Goal: Book appointment/travel/reservation

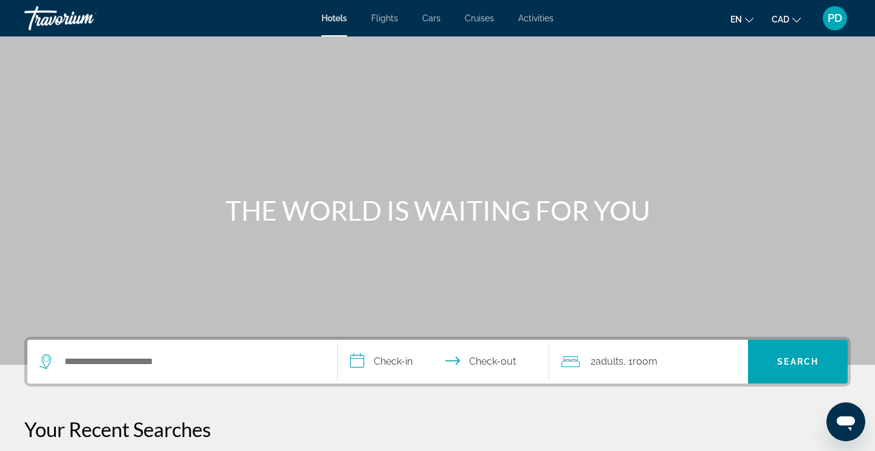
click at [836, 14] on span "PD" at bounding box center [835, 18] width 15 height 12
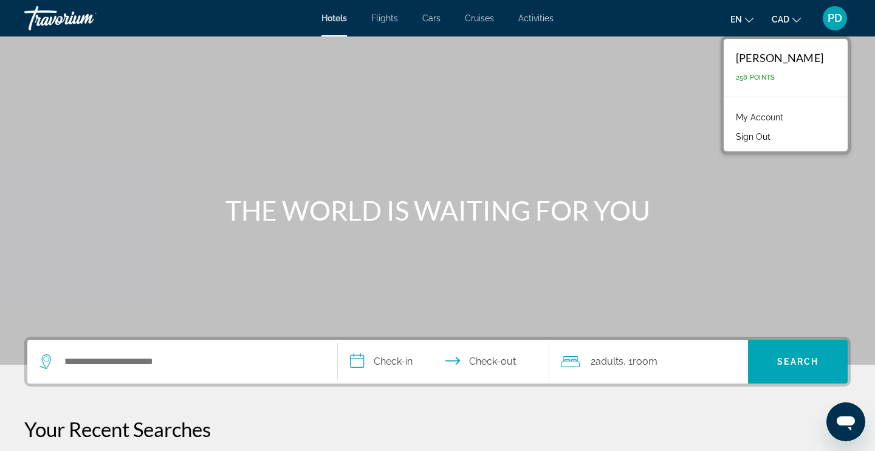
click at [766, 120] on link "My Account" at bounding box center [760, 117] width 60 height 16
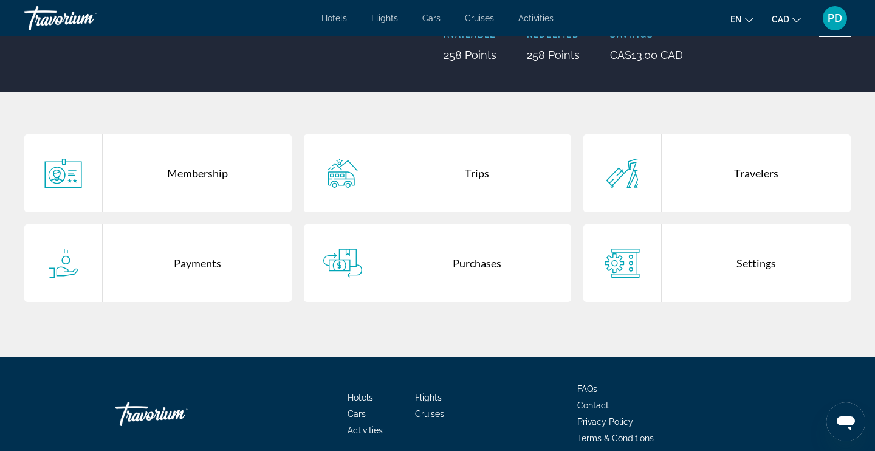
scroll to position [181, 0]
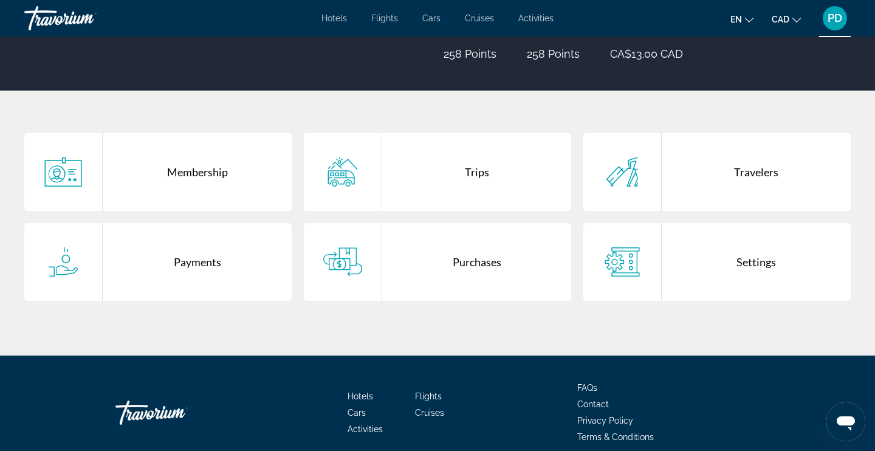
click at [199, 273] on div "Payments" at bounding box center [197, 262] width 189 height 78
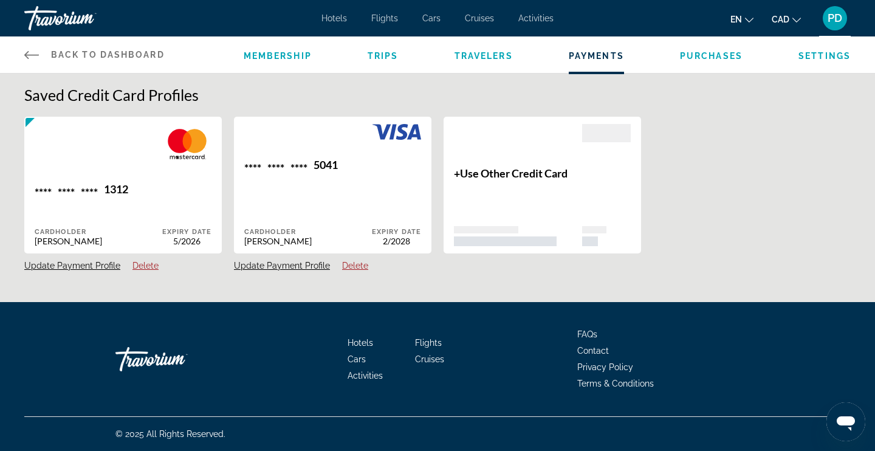
click at [33, 57] on icon "Main content" at bounding box center [31, 54] width 15 height 15
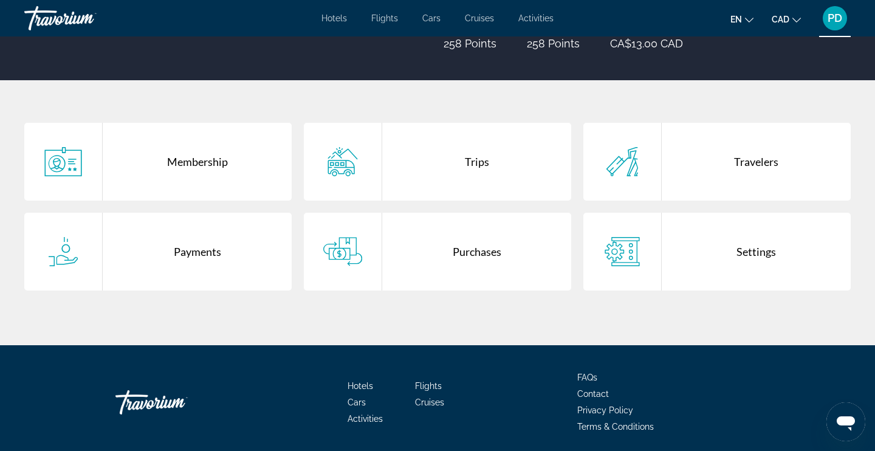
scroll to position [193, 0]
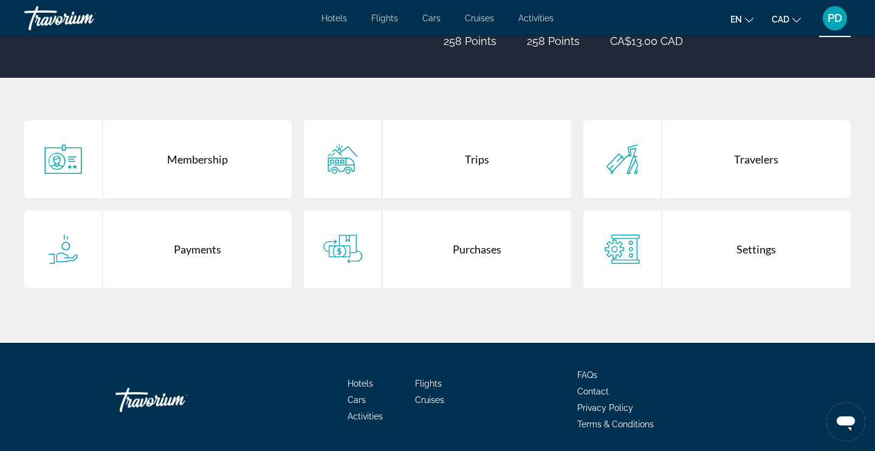
click at [760, 244] on div "Settings" at bounding box center [756, 249] width 189 height 78
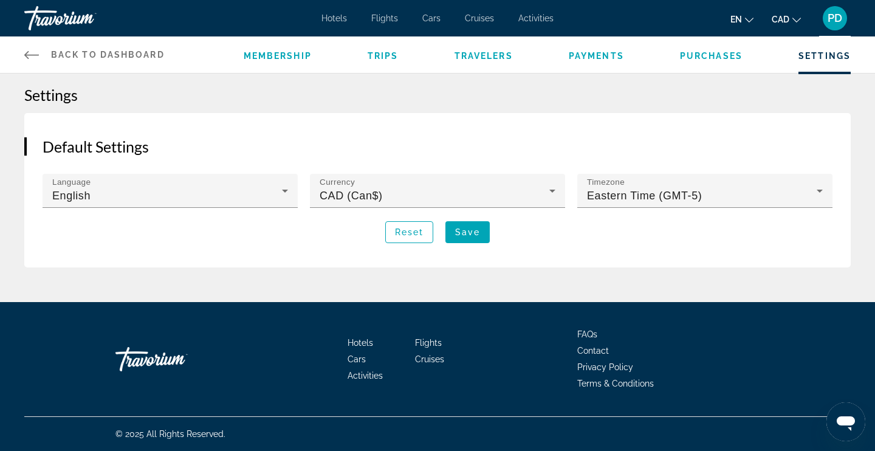
click at [31, 54] on icon "Main content" at bounding box center [31, 55] width 15 height 8
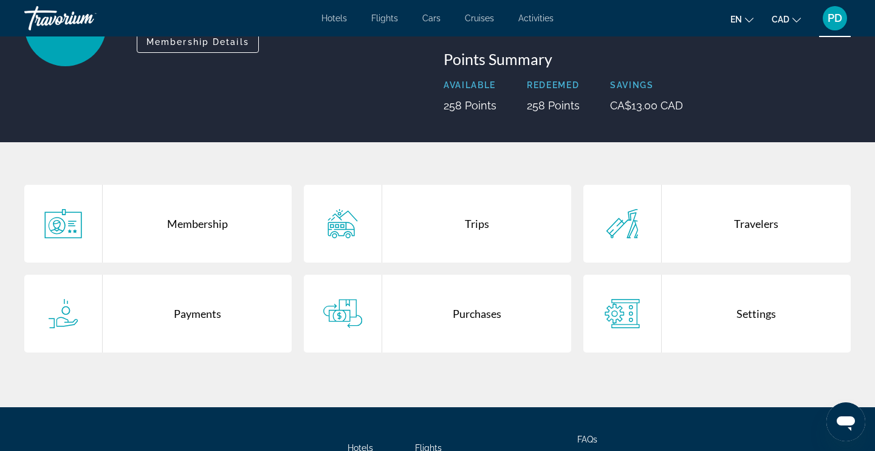
scroll to position [129, 0]
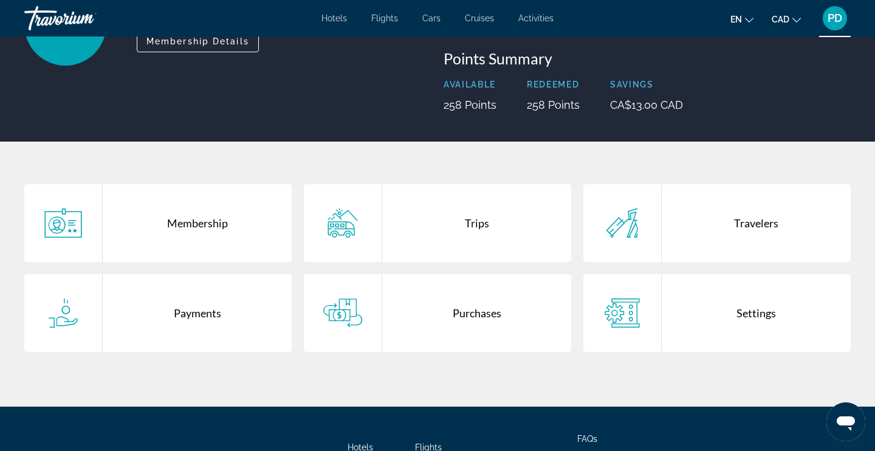
click at [757, 231] on div "Travelers" at bounding box center [756, 223] width 189 height 78
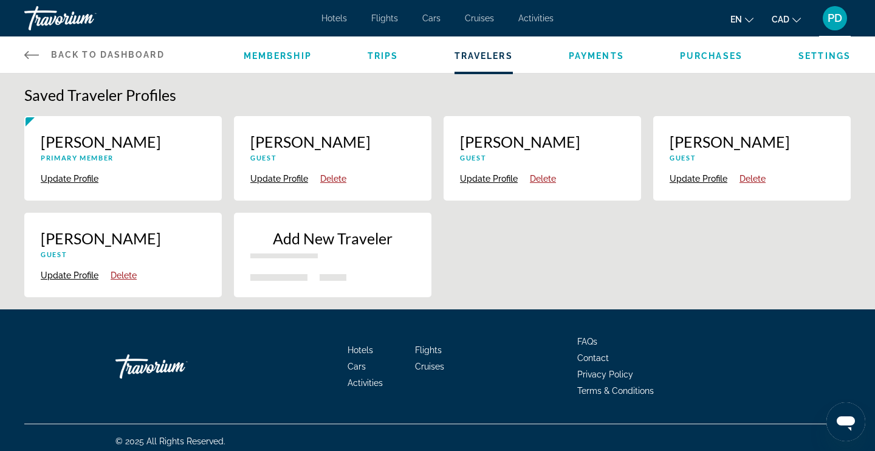
click at [32, 49] on icon "Main content" at bounding box center [31, 54] width 15 height 15
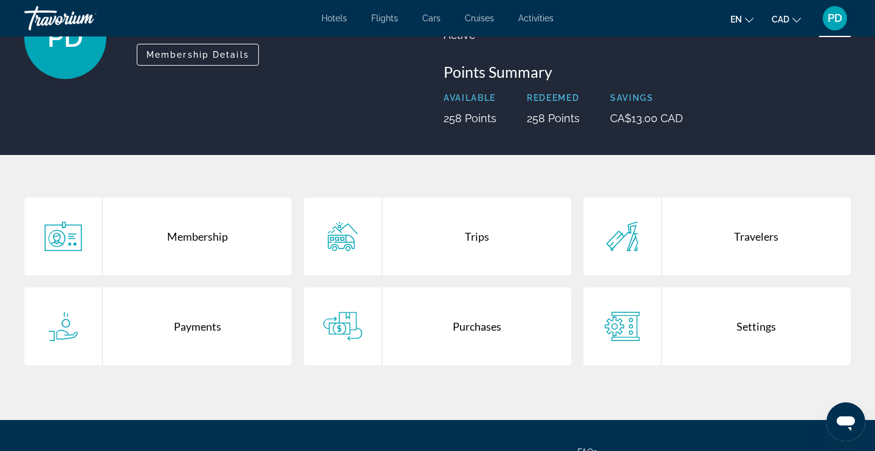
scroll to position [119, 0]
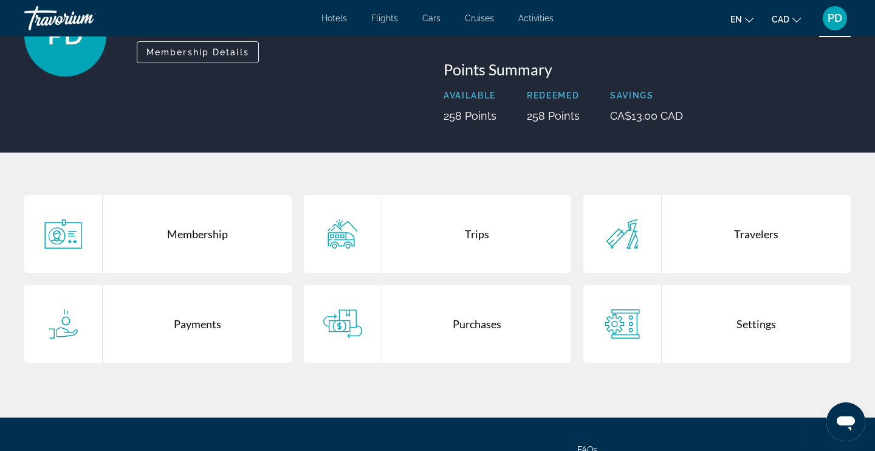
click at [483, 322] on div "Purchases" at bounding box center [476, 324] width 189 height 78
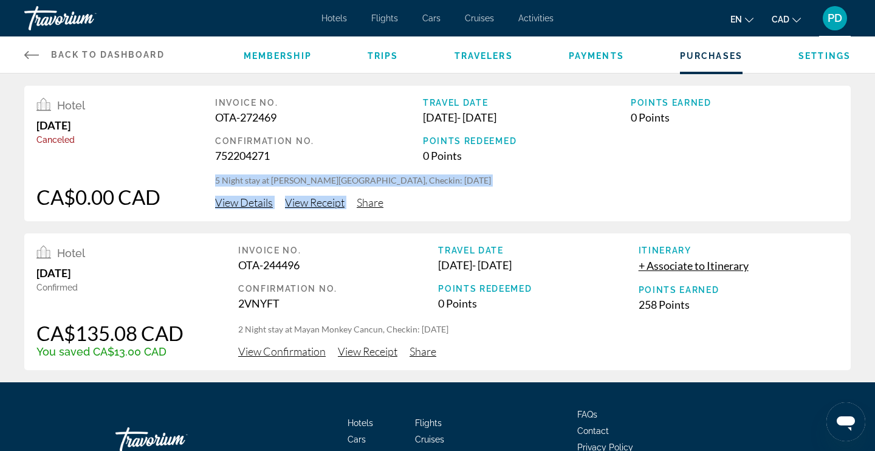
drag, startPoint x: 216, startPoint y: 180, endPoint x: 489, endPoint y: 194, distance: 273.9
click at [489, 194] on div "Invoice No. OTA-272469 Confirmation No. 752204271 Travel Date [DATE] - [DATE] P…" at bounding box center [527, 153] width 624 height 111
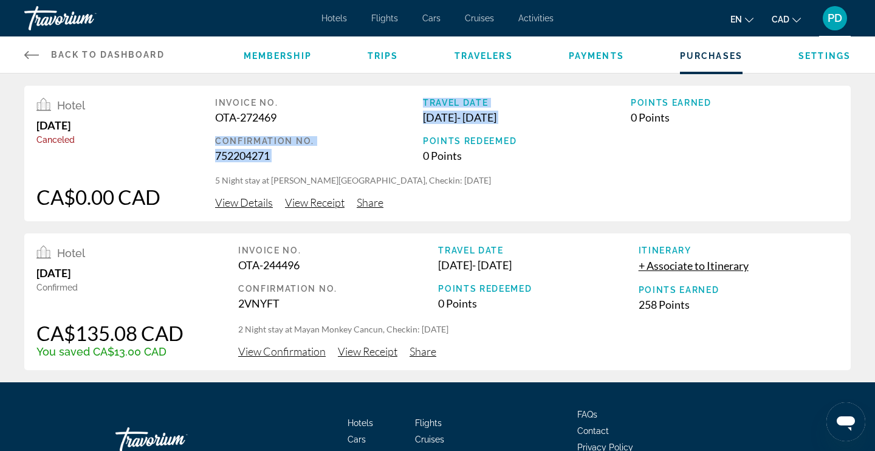
drag, startPoint x: 419, startPoint y: 119, endPoint x: 571, endPoint y: 131, distance: 153.0
click at [543, 131] on div "Invoice No. OTA-272469 Confirmation No. 752204271 Travel Date [DATE] - [DATE] P…" at bounding box center [527, 136] width 624 height 77
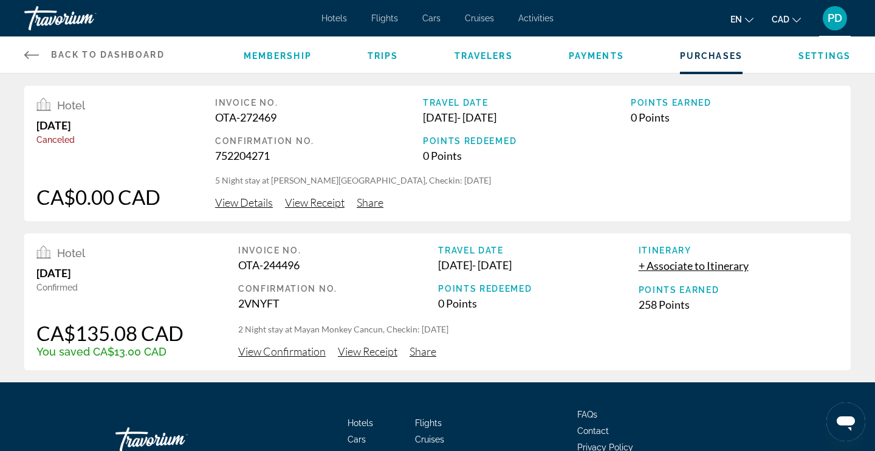
click at [587, 141] on div "Points Redeemed" at bounding box center [527, 141] width 208 height 10
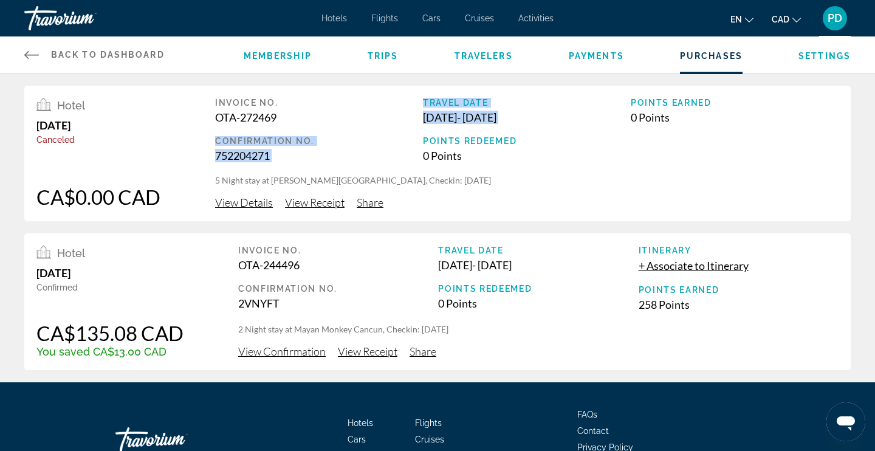
drag, startPoint x: 421, startPoint y: 119, endPoint x: 601, endPoint y: 127, distance: 180.1
click at [603, 128] on div "Invoice No. OTA-272469 Confirmation No. 752204271 Travel Date [DATE] - [DATE] P…" at bounding box center [527, 136] width 624 height 77
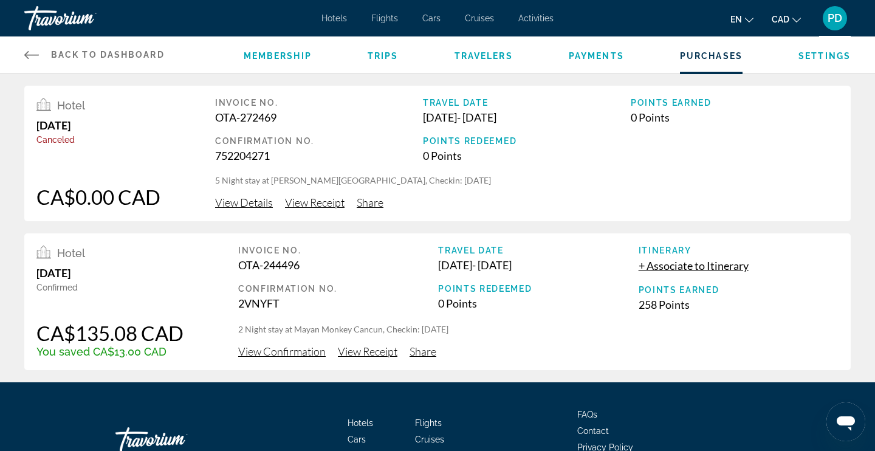
click at [184, 209] on div "Hotel [DATE][STREET_ADDRESS]$0.00 CAD Invoice No. OTA-272469 Confirmation No. 7…" at bounding box center [437, 154] width 827 height 136
click at [261, 202] on span "View Details" at bounding box center [244, 202] width 58 height 13
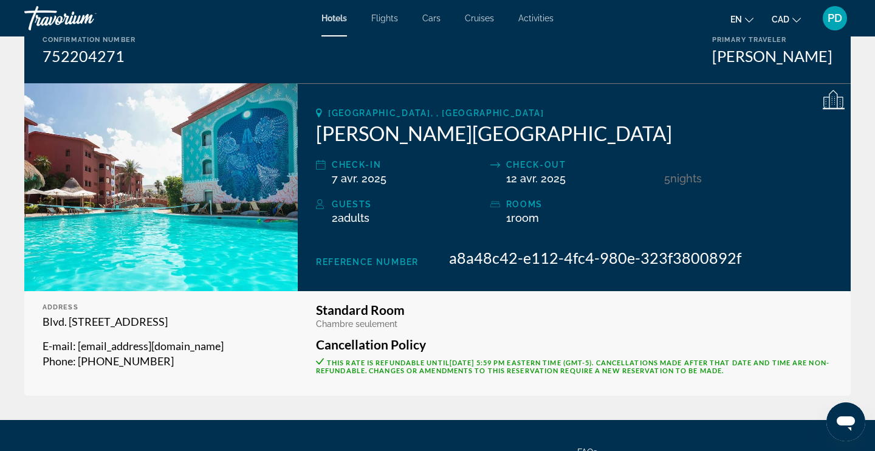
scroll to position [140, 0]
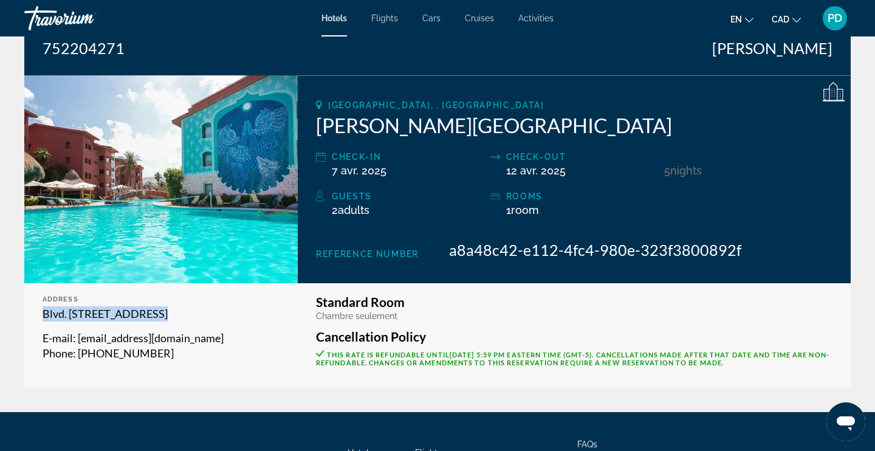
drag, startPoint x: 86, startPoint y: 312, endPoint x: 225, endPoint y: 330, distance: 140.3
click at [225, 329] on div "Blvd. [GEOGRAPHIC_DATA] E-mail : [EMAIL_ADDRESS][DOMAIN_NAME] Phone : [PHONE_NU…" at bounding box center [161, 333] width 237 height 55
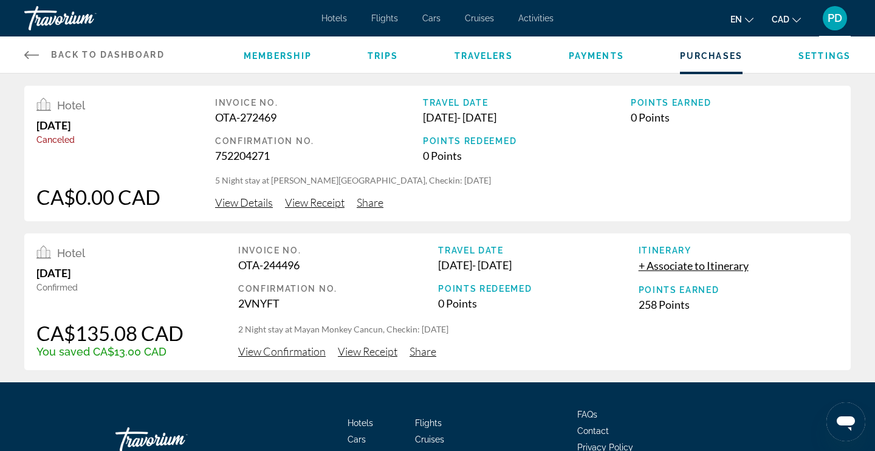
click at [305, 204] on span "View Receipt" at bounding box center [315, 202] width 60 height 13
click at [29, 53] on icon "Main content" at bounding box center [31, 54] width 15 height 15
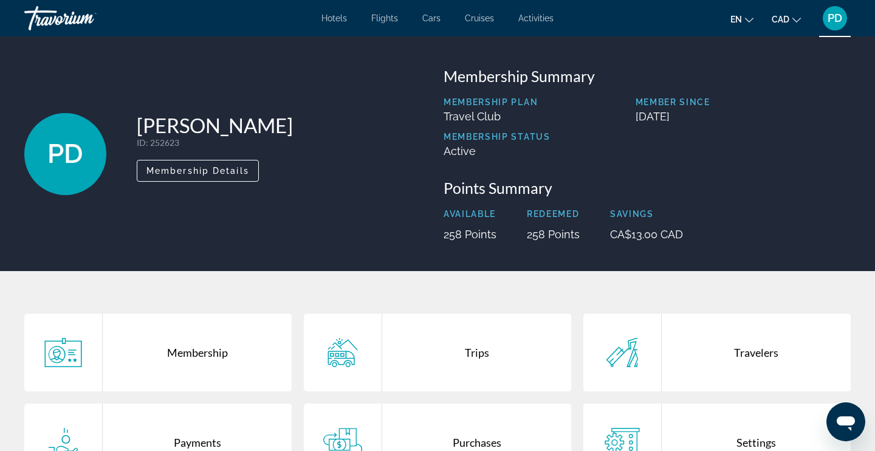
click at [335, 18] on span "Hotels" at bounding box center [335, 18] width 26 height 10
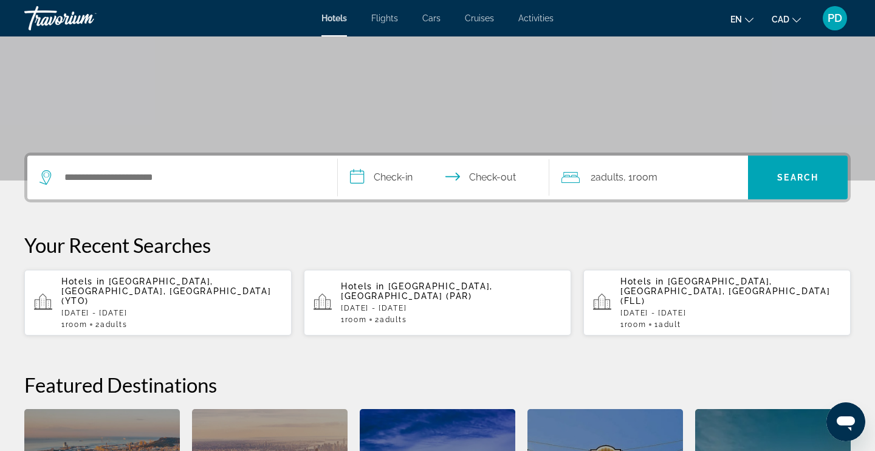
scroll to position [185, 0]
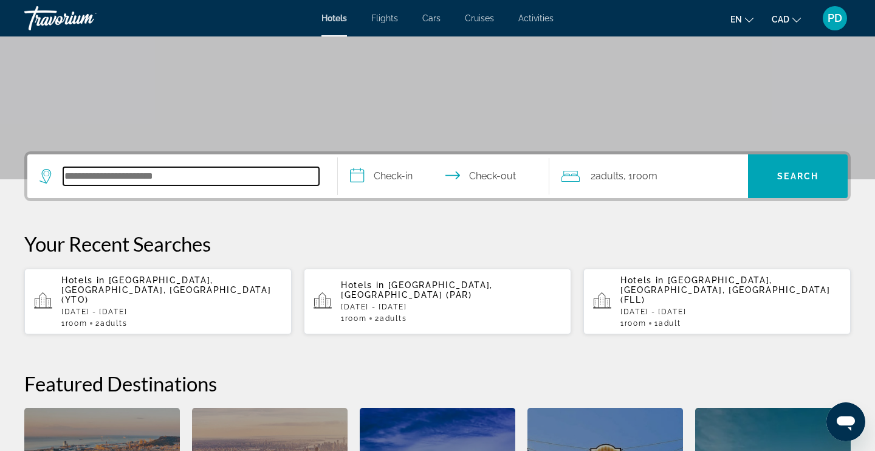
click at [94, 174] on input "Search hotel destination" at bounding box center [191, 176] width 256 height 18
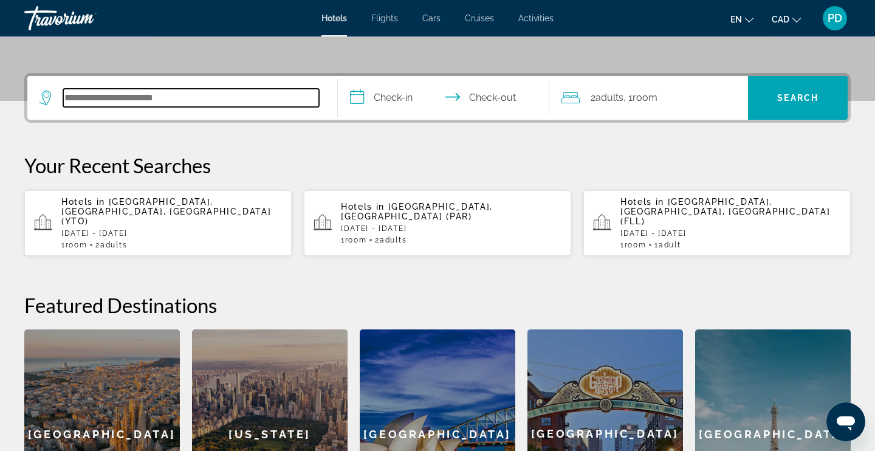
scroll to position [255, 0]
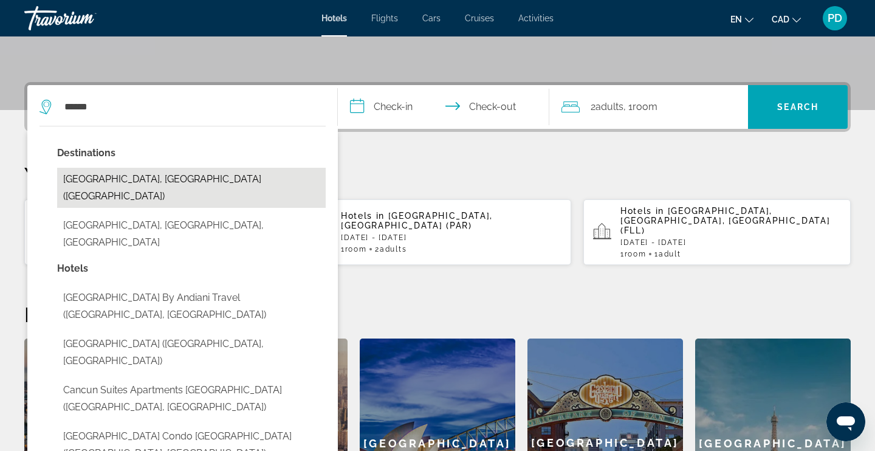
click at [103, 177] on button "[GEOGRAPHIC_DATA], [GEOGRAPHIC_DATA] ([GEOGRAPHIC_DATA])" at bounding box center [191, 188] width 269 height 40
type input "**********"
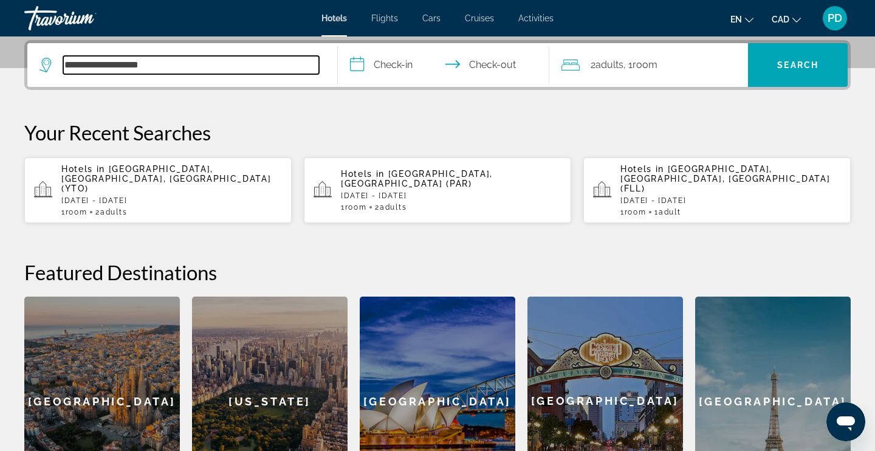
scroll to position [297, 0]
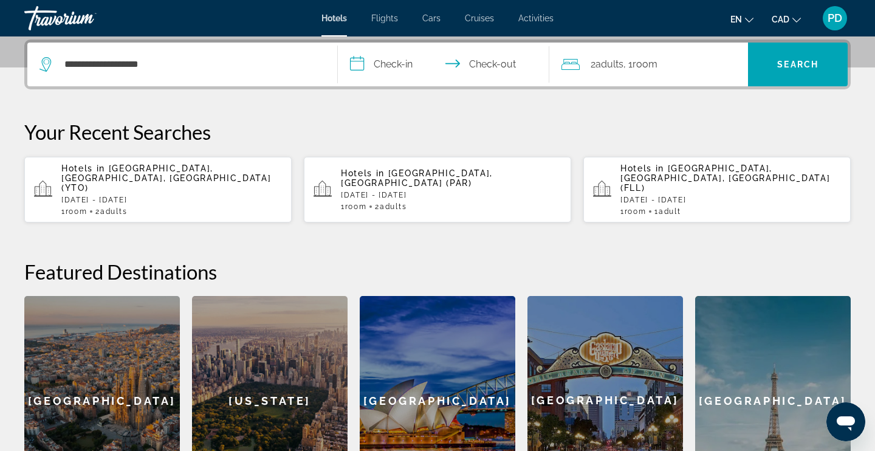
click at [407, 63] on input "**********" at bounding box center [446, 66] width 216 height 47
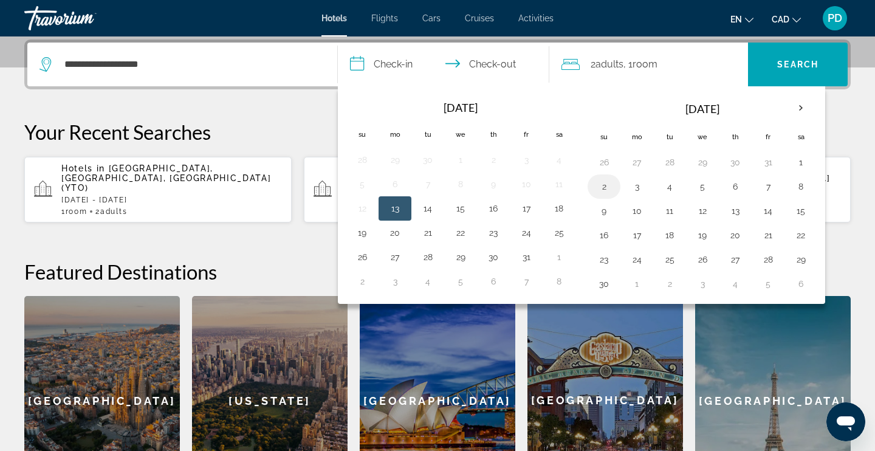
click at [602, 186] on button "2" at bounding box center [603, 186] width 19 height 17
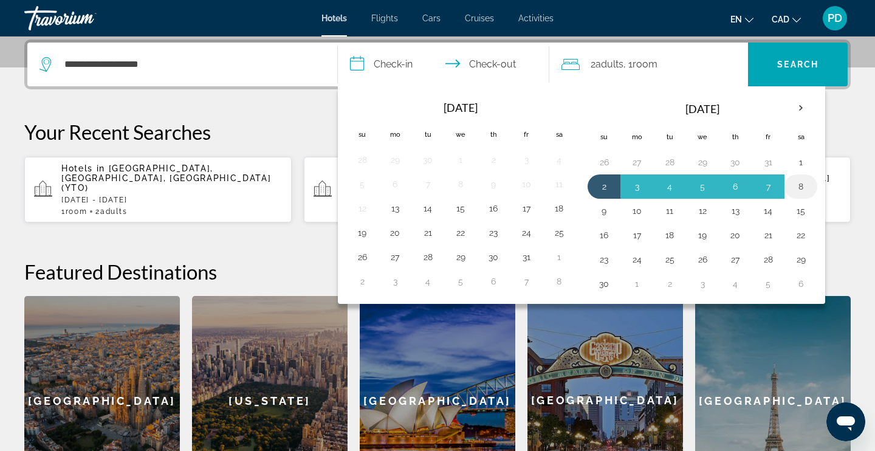
click at [802, 183] on button "8" at bounding box center [800, 186] width 19 height 17
type input "**********"
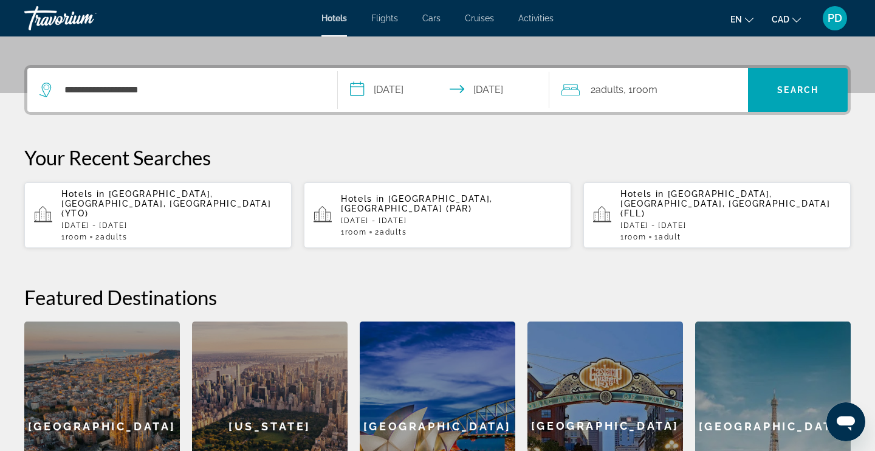
click at [593, 87] on span "2 Adult Adults" at bounding box center [607, 89] width 33 height 17
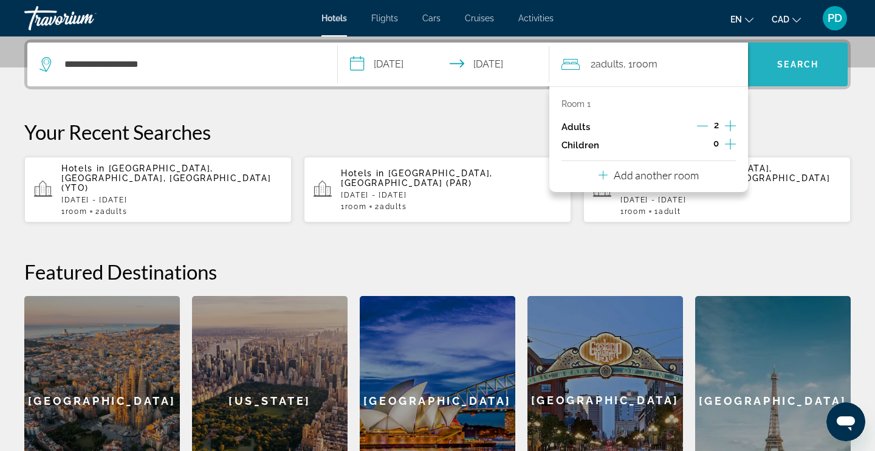
click at [809, 68] on span "Search" at bounding box center [797, 65] width 41 height 10
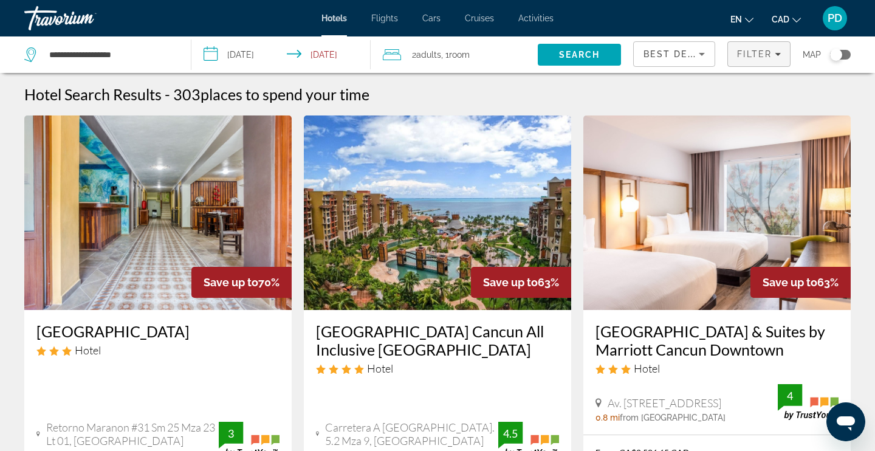
click at [778, 58] on div "Filter" at bounding box center [759, 54] width 44 height 10
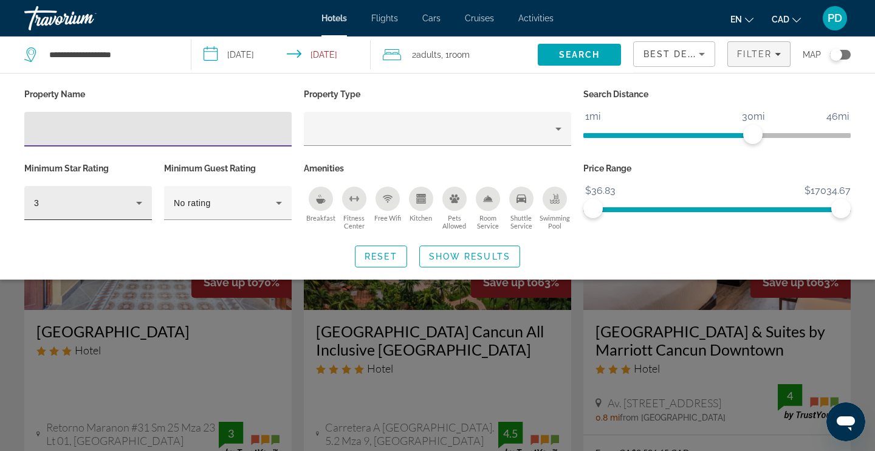
click at [83, 207] on div "3" at bounding box center [85, 203] width 102 height 15
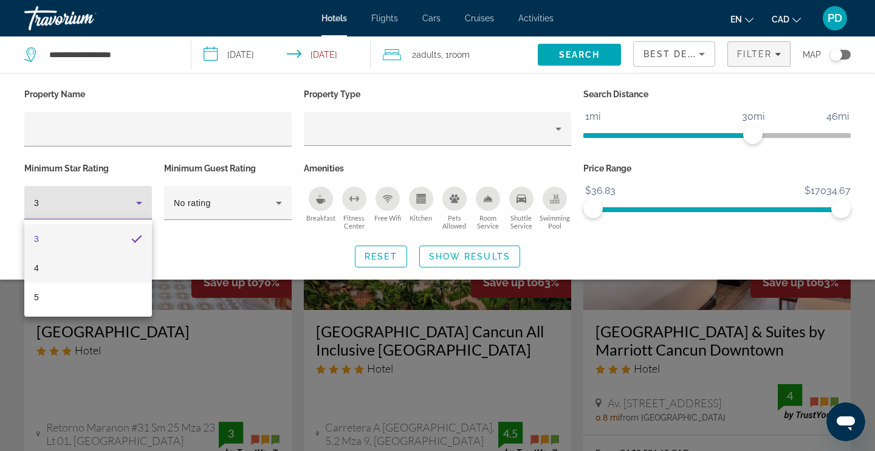
click at [41, 266] on mat-option "4" at bounding box center [88, 267] width 128 height 29
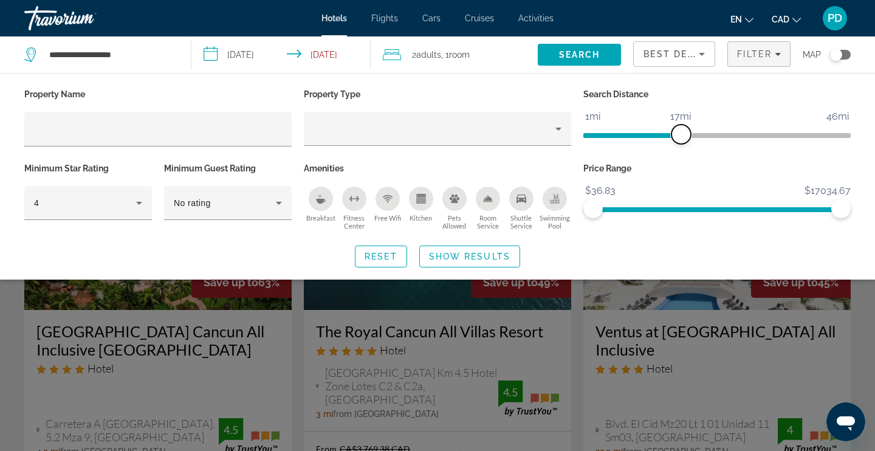
drag, startPoint x: 753, startPoint y: 130, endPoint x: 683, endPoint y: 131, distance: 70.5
click at [683, 131] on span "ngx-slider" at bounding box center [681, 134] width 19 height 19
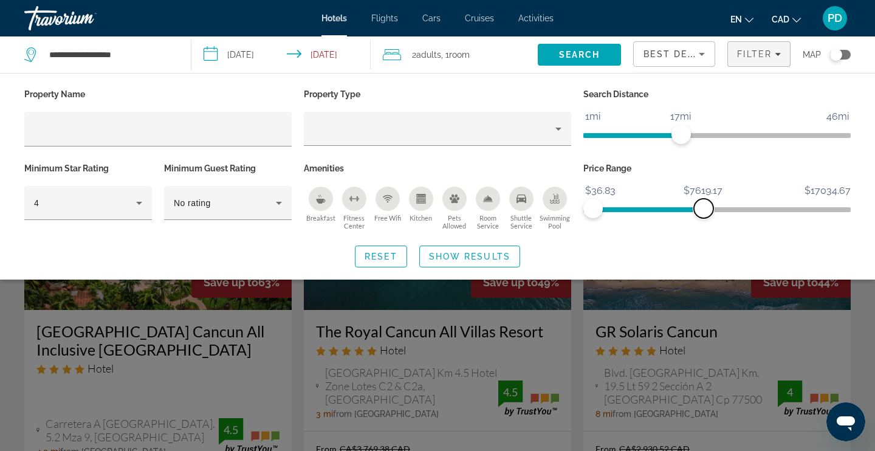
drag, startPoint x: 841, startPoint y: 202, endPoint x: 704, endPoint y: 208, distance: 136.9
click at [704, 208] on span "ngx-slider-max" at bounding box center [703, 208] width 19 height 19
click at [450, 255] on span "Show Results" at bounding box center [469, 257] width 81 height 10
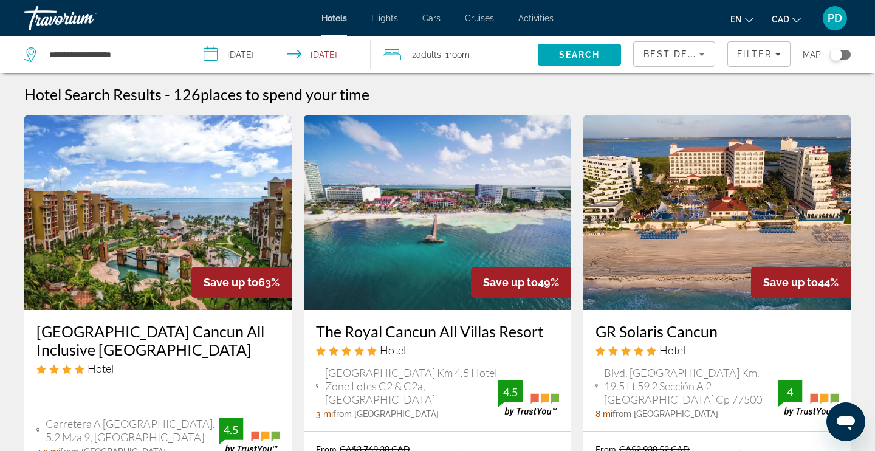
click at [672, 65] on div "Best Deals" at bounding box center [674, 59] width 61 height 34
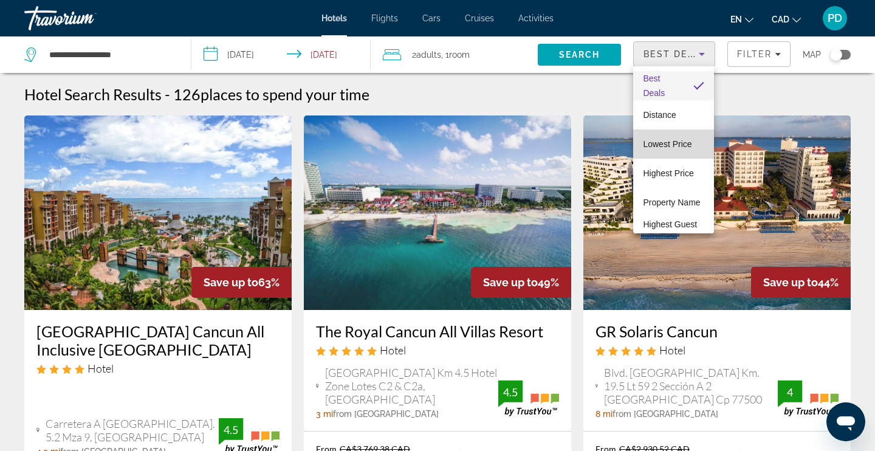
click at [660, 146] on span "Lowest Price" at bounding box center [667, 144] width 49 height 10
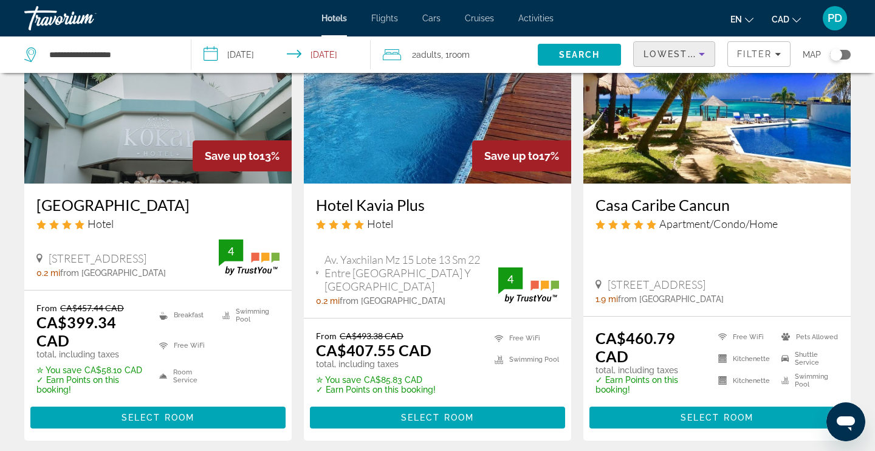
scroll to position [127, 0]
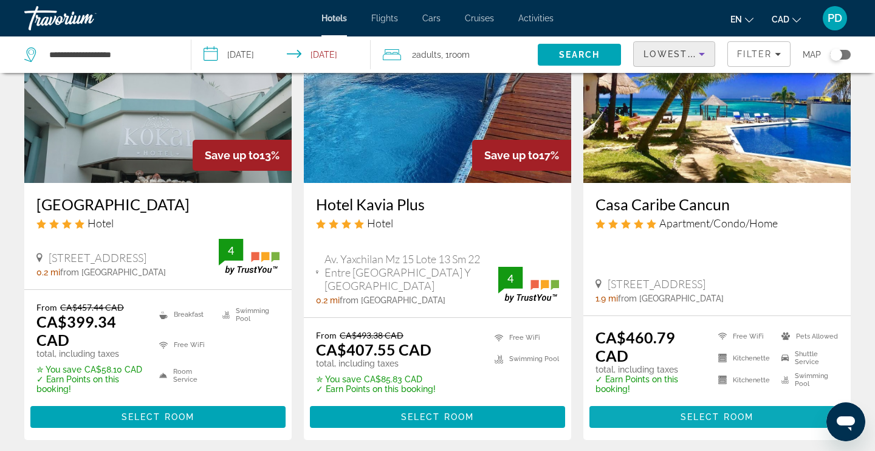
click at [701, 418] on span "Select Room" at bounding box center [717, 417] width 73 height 10
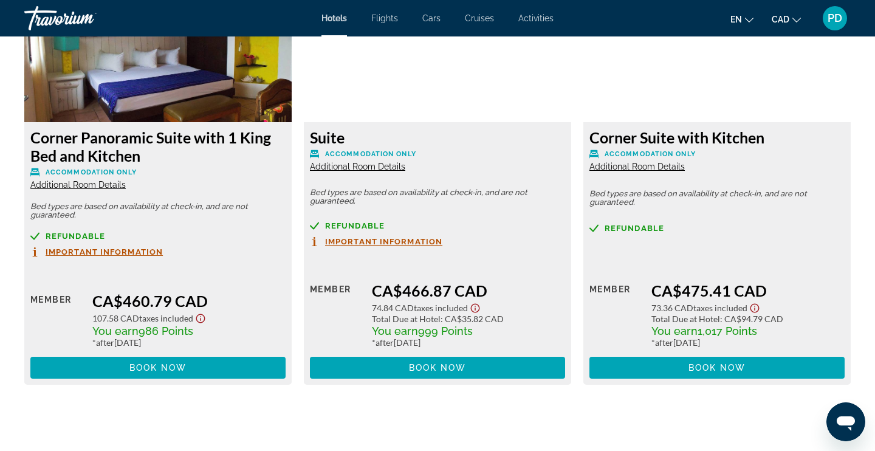
scroll to position [1724, 0]
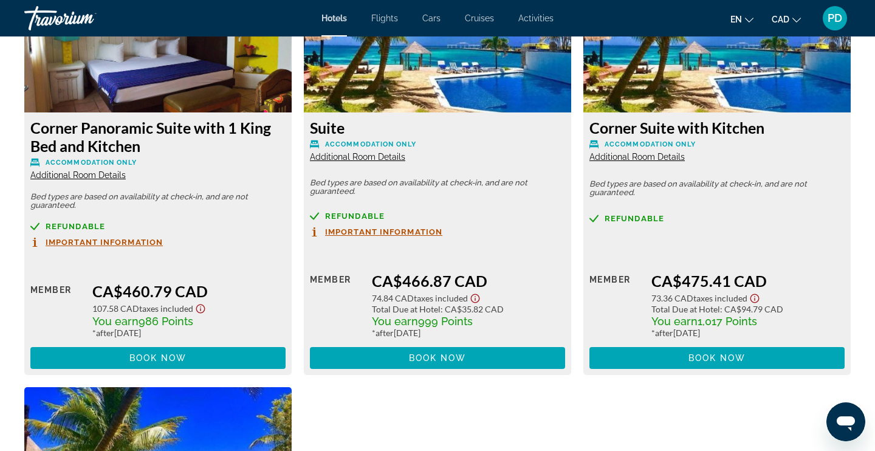
click at [158, 100] on img "Main content" at bounding box center [157, 36] width 267 height 152
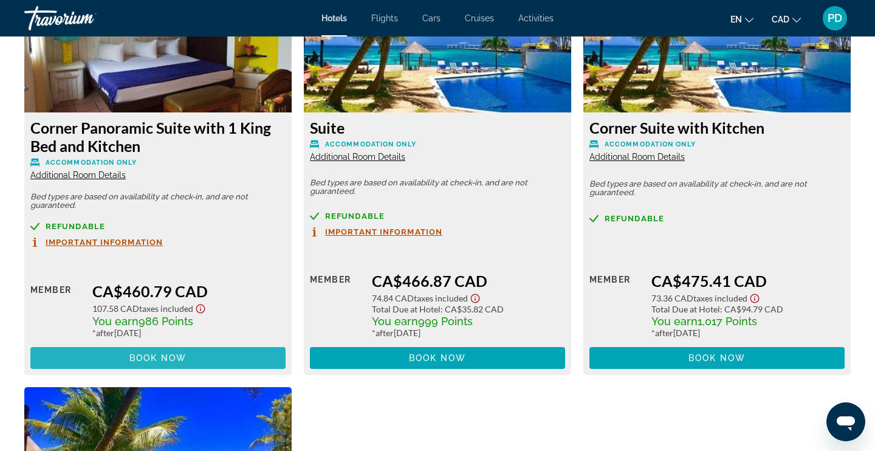
click at [81, 362] on span "Main content" at bounding box center [157, 357] width 255 height 29
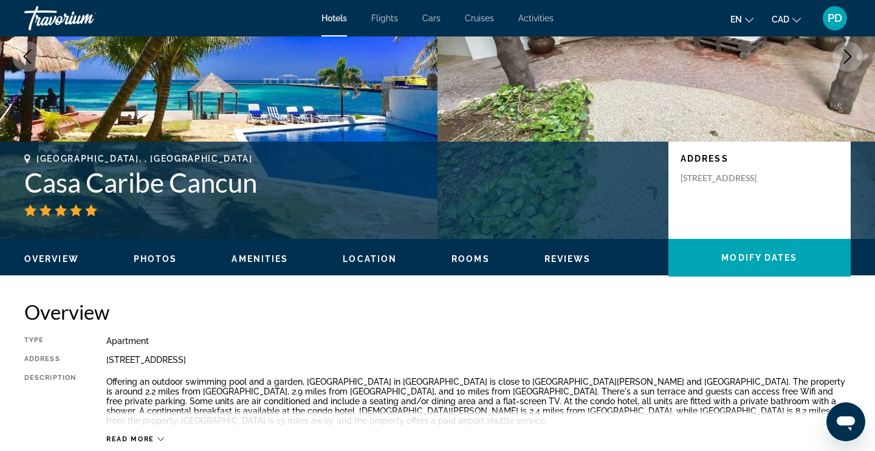
scroll to position [362, 0]
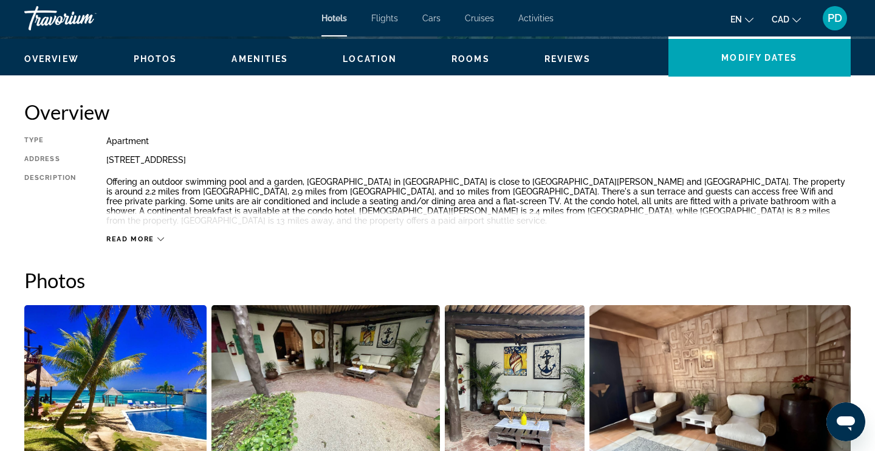
click at [128, 235] on span "Read more" at bounding box center [130, 239] width 48 height 8
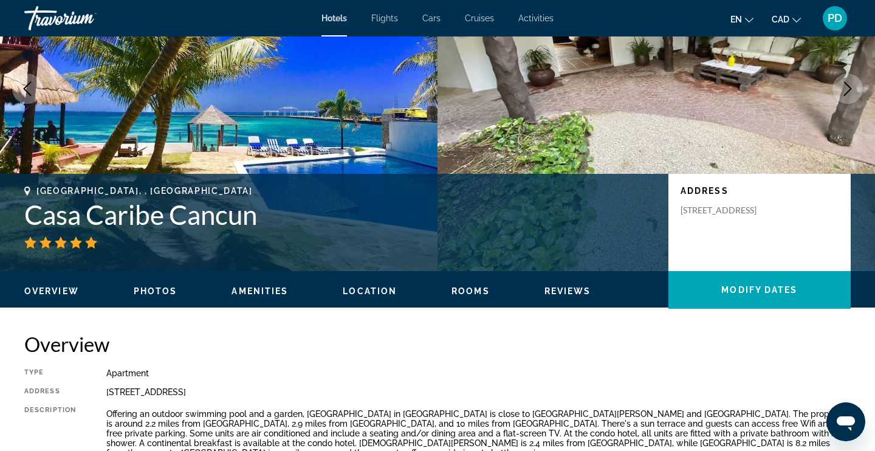
scroll to position [120, 0]
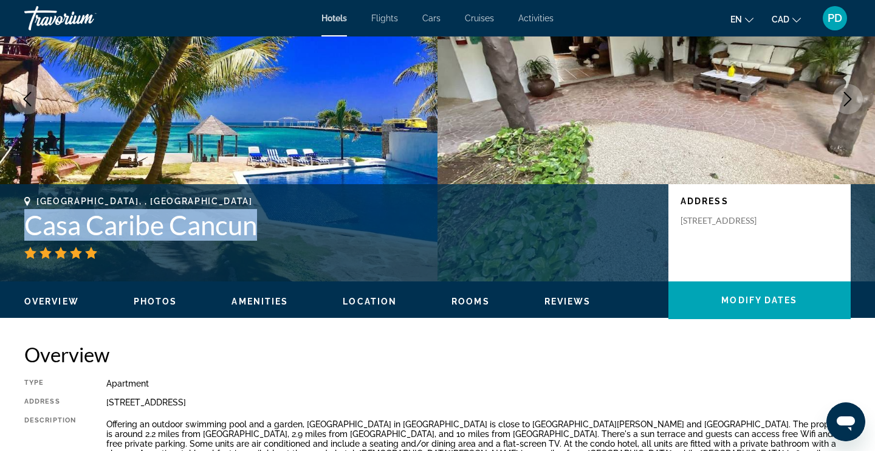
drag, startPoint x: 27, startPoint y: 224, endPoint x: 265, endPoint y: 235, distance: 238.5
click at [265, 235] on h1 "Casa Caribe Cancun" at bounding box center [340, 225] width 632 height 32
copy h1 "Casa Caribe Cancun"
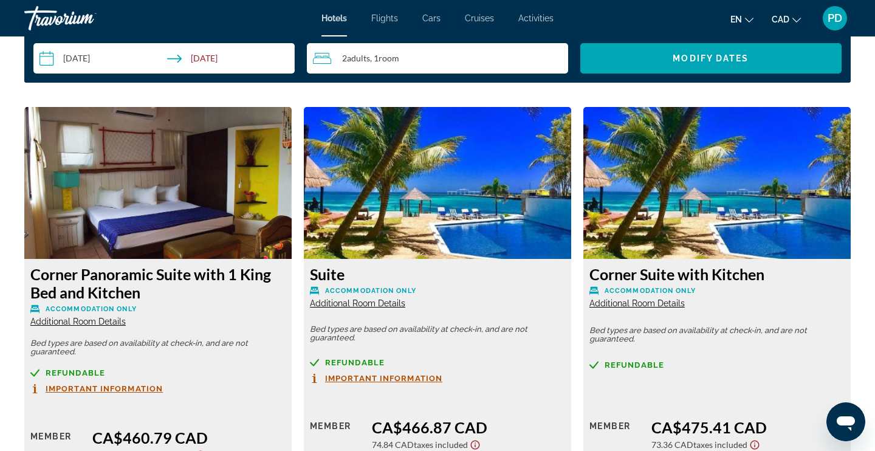
scroll to position [1585, 0]
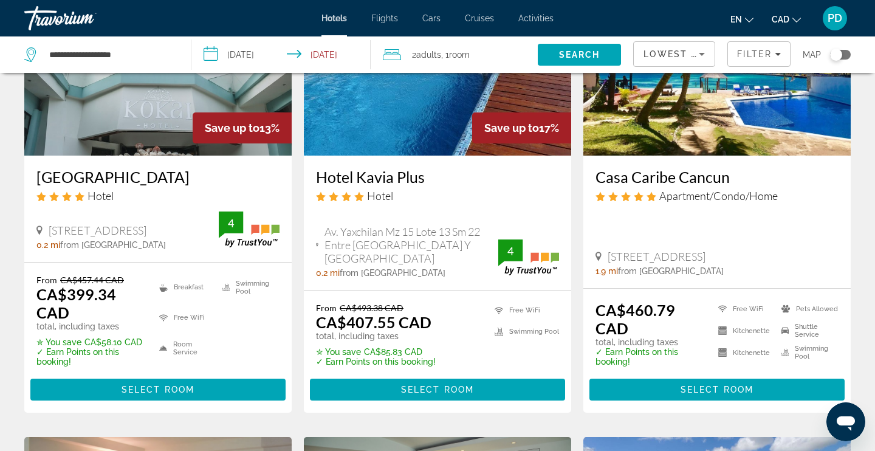
scroll to position [155, 0]
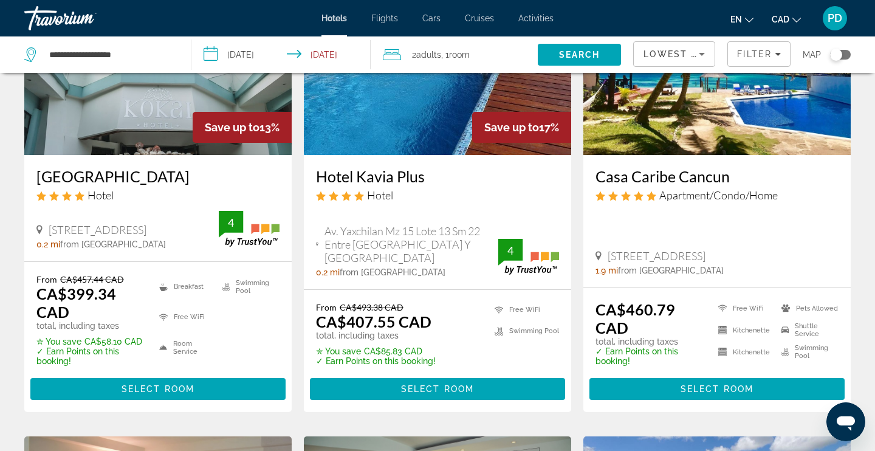
drag, startPoint x: 598, startPoint y: 196, endPoint x: 658, endPoint y: 196, distance: 59.6
click at [658, 196] on div "Apartment/Condo/Home" at bounding box center [717, 194] width 243 height 13
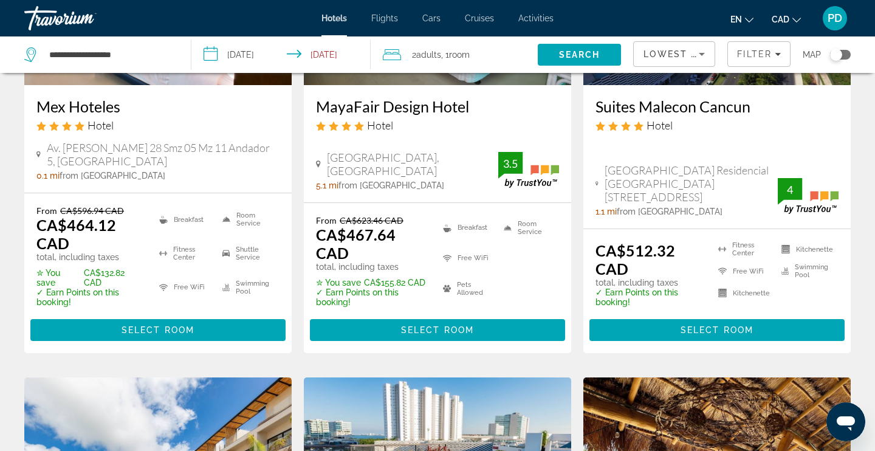
scroll to position [703, 0]
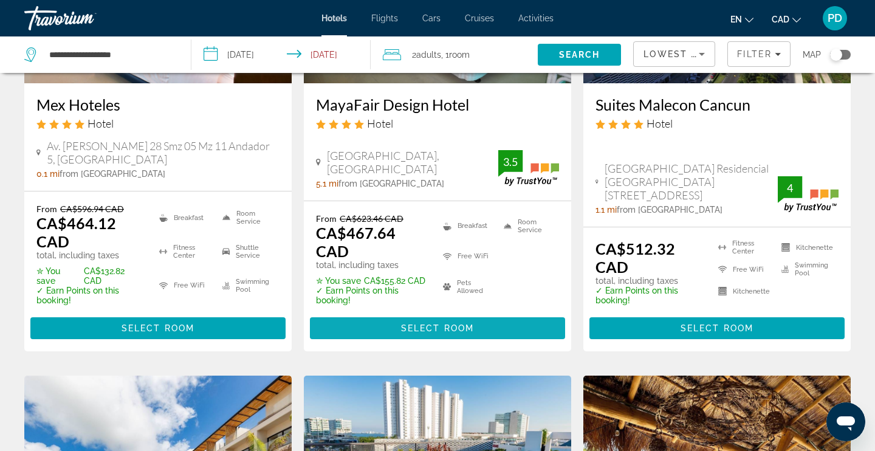
click at [448, 334] on span "Main content" at bounding box center [437, 328] width 255 height 29
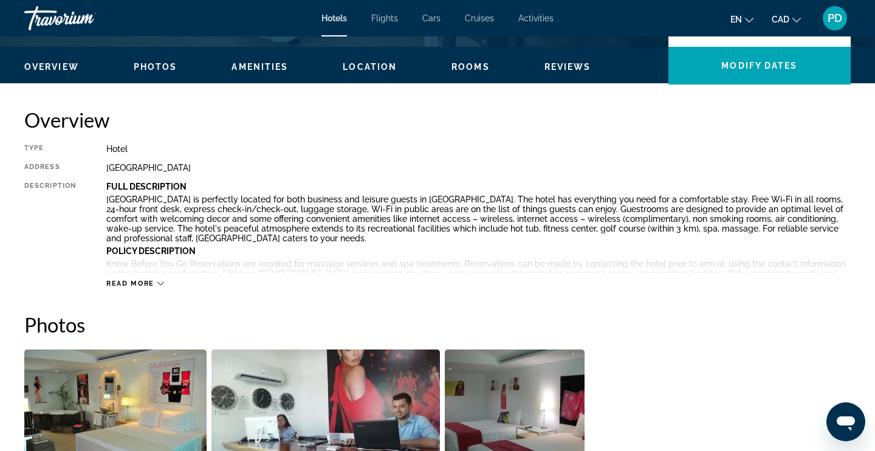
scroll to position [229, 0]
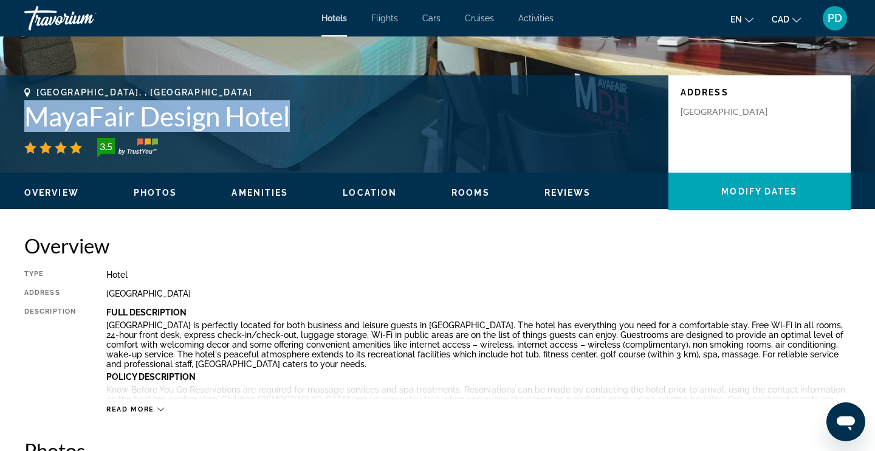
drag, startPoint x: 294, startPoint y: 115, endPoint x: 26, endPoint y: 118, distance: 268.1
click at [26, 118] on h1 "MayaFair Design Hotel" at bounding box center [340, 116] width 632 height 32
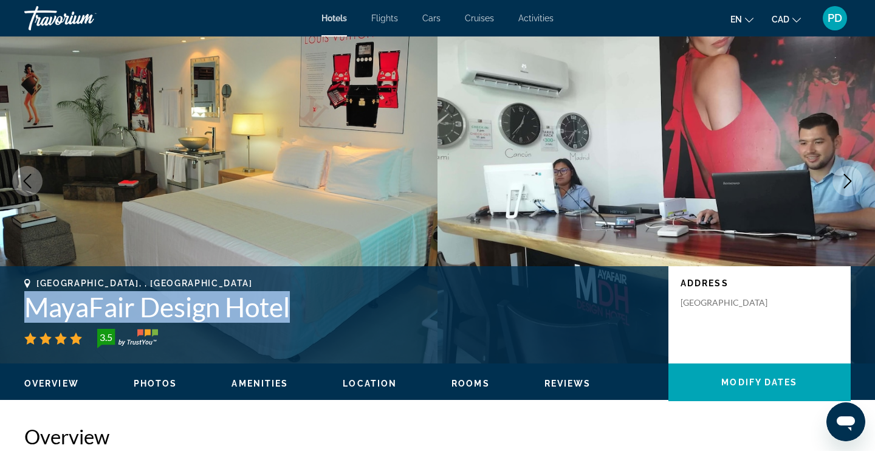
scroll to position [0, 0]
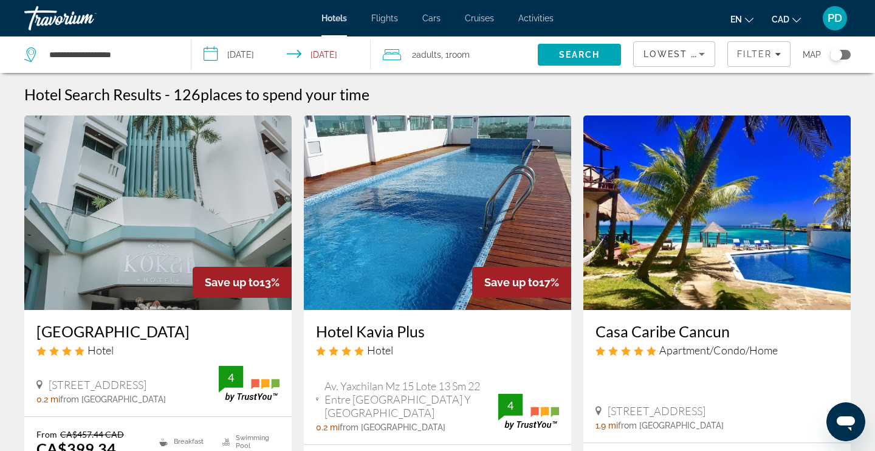
click at [703, 59] on icon "Sort by" at bounding box center [702, 54] width 15 height 15
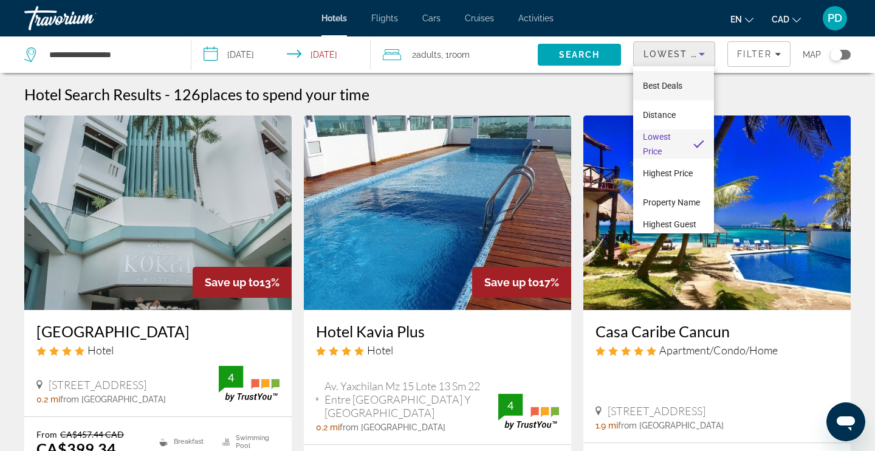
click at [659, 88] on span "Best Deals" at bounding box center [663, 86] width 40 height 10
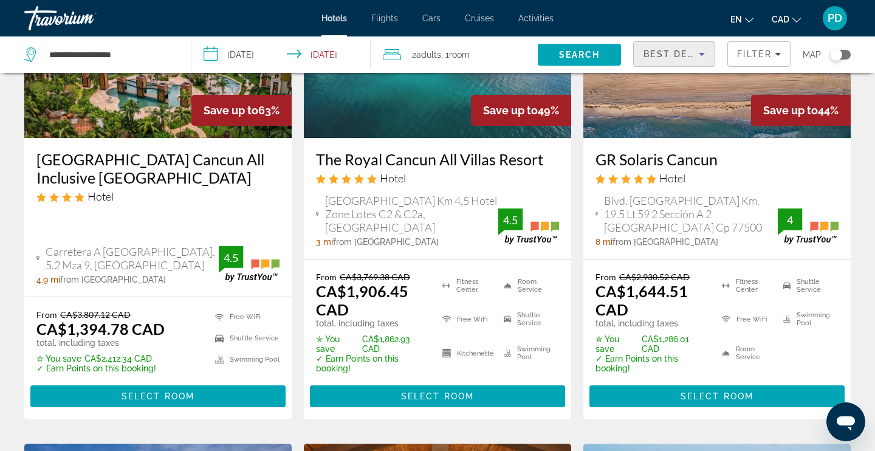
scroll to position [193, 0]
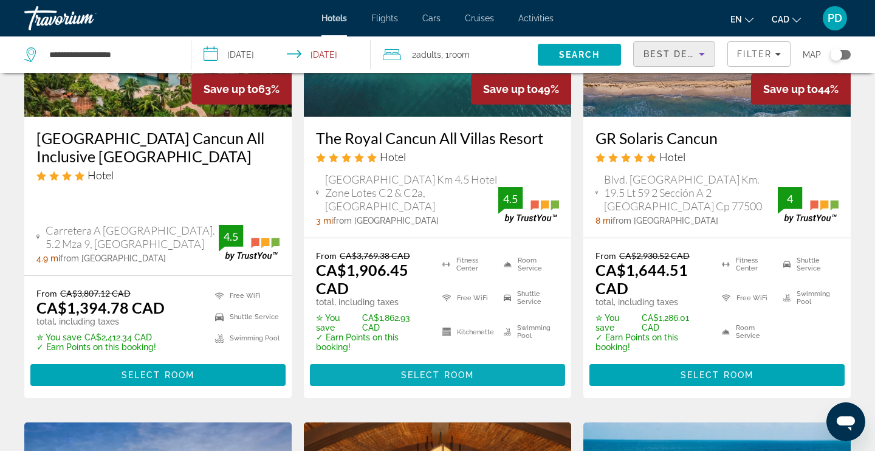
click at [401, 376] on span "Select Room" at bounding box center [437, 375] width 73 height 10
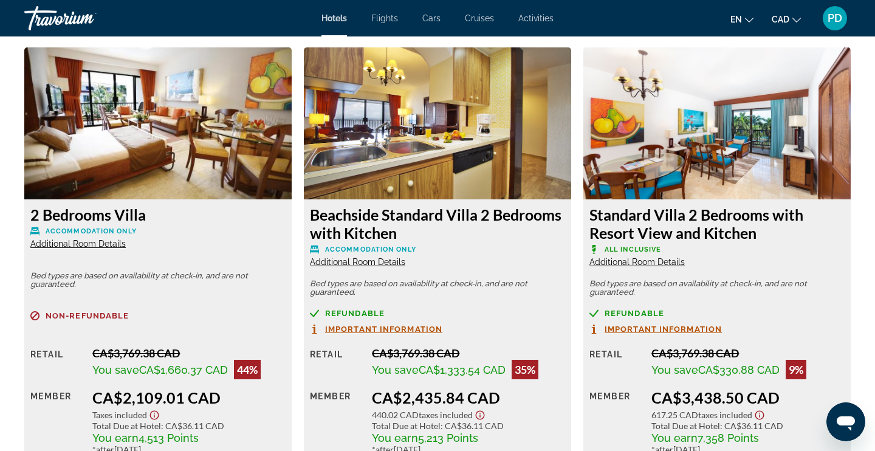
scroll to position [2122, 0]
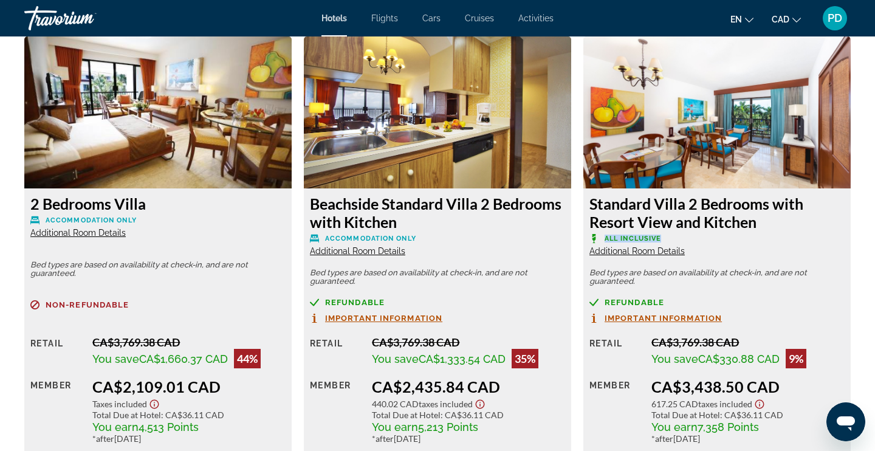
drag, startPoint x: 666, startPoint y: 238, endPoint x: 587, endPoint y: 239, distance: 79.6
click at [587, 239] on div "Standard Villa 2 Bedrooms with Resort View and Kitchen All Inclusive Additional…" at bounding box center [716, 334] width 267 height 292
click at [667, 238] on p "All Inclusive" at bounding box center [717, 238] width 255 height 9
drag, startPoint x: 667, startPoint y: 238, endPoint x: 586, endPoint y: 238, distance: 80.8
click at [586, 238] on div "Standard Villa 2 Bedrooms with Resort View and Kitchen All Inclusive Additional…" at bounding box center [716, 334] width 267 height 292
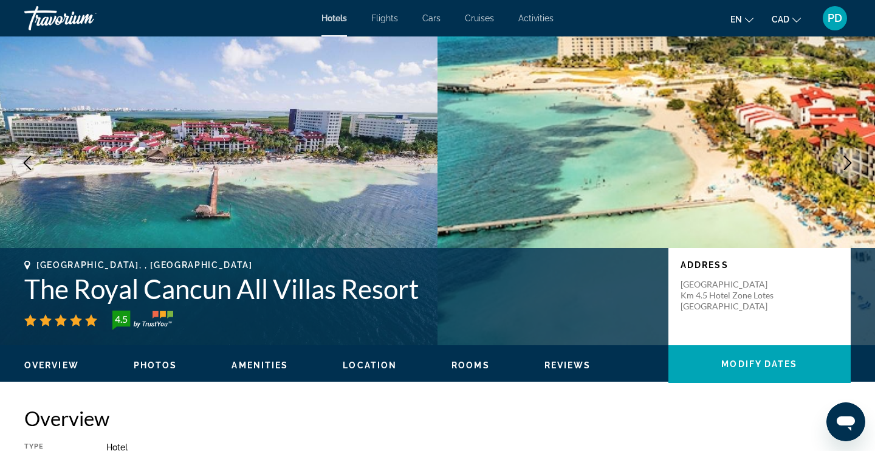
scroll to position [22, 0]
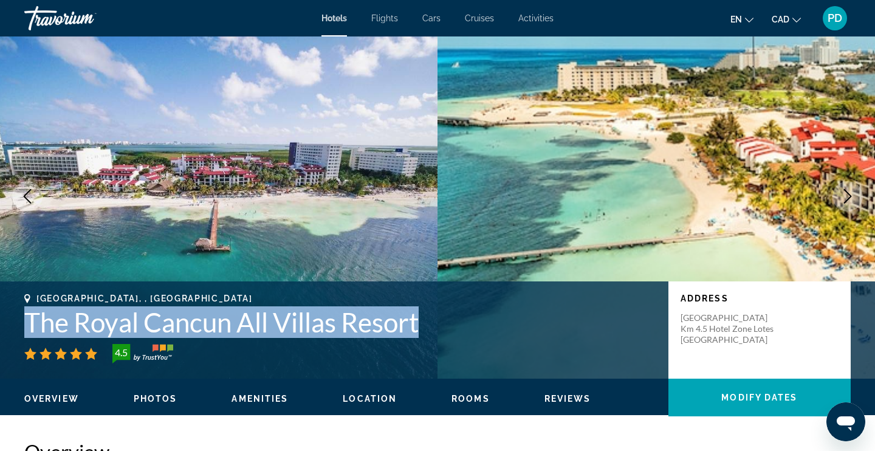
drag, startPoint x: 416, startPoint y: 335, endPoint x: 20, endPoint y: 308, distance: 397.2
click at [20, 308] on div "[GEOGRAPHIC_DATA], , [GEOGRAPHIC_DATA] [GEOGRAPHIC_DATA] All [GEOGRAPHIC_DATA] …" at bounding box center [437, 330] width 875 height 73
copy h1 "The Royal Cancun All Villas Resort"
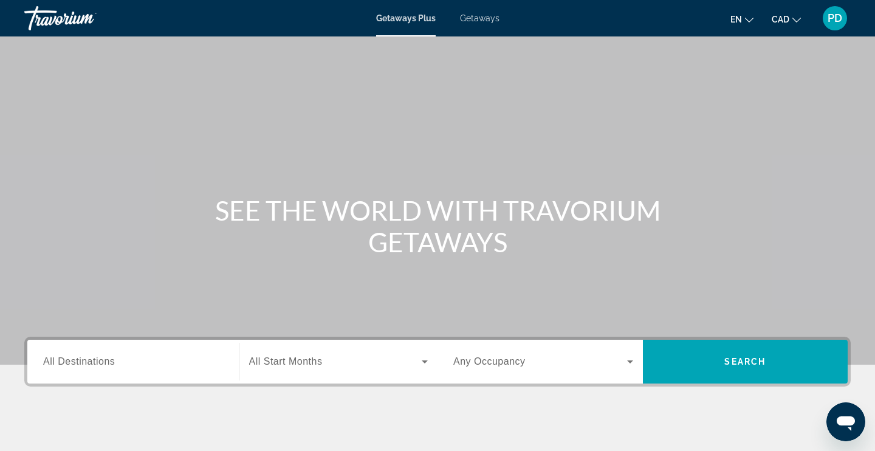
click at [476, 17] on span "Getaways" at bounding box center [480, 18] width 40 height 10
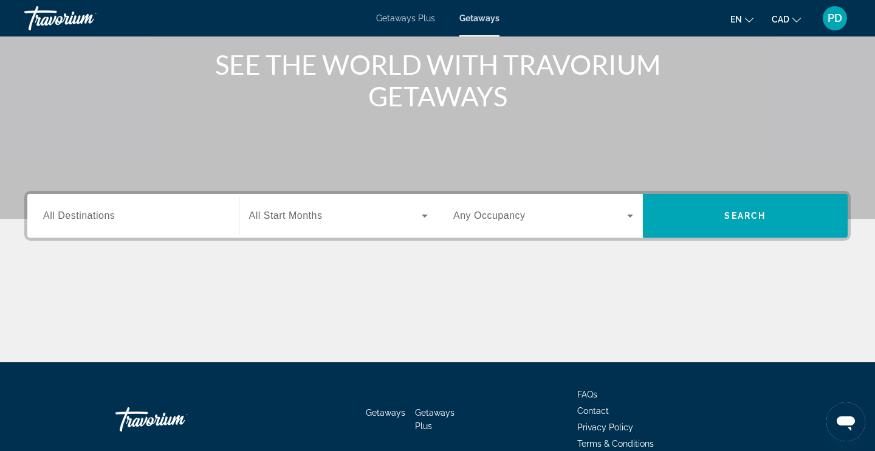
click at [134, 209] on input "Destination All Destinations" at bounding box center [133, 216] width 180 height 15
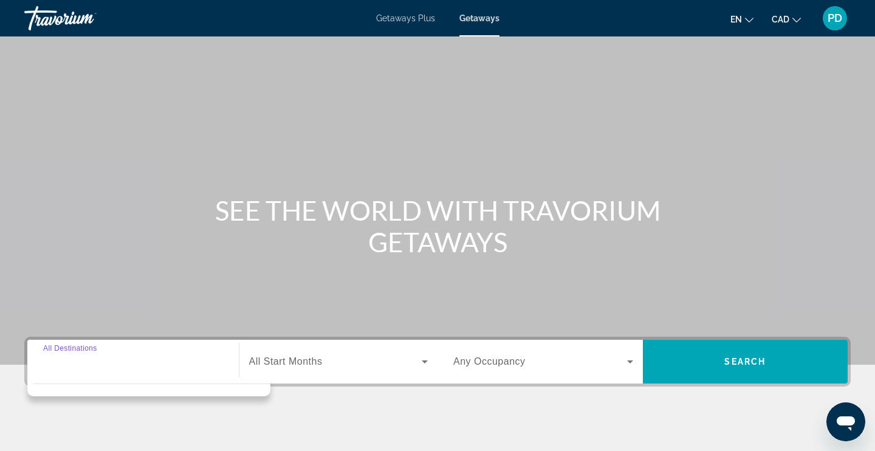
click at [406, 19] on span "Getaways Plus" at bounding box center [405, 18] width 59 height 10
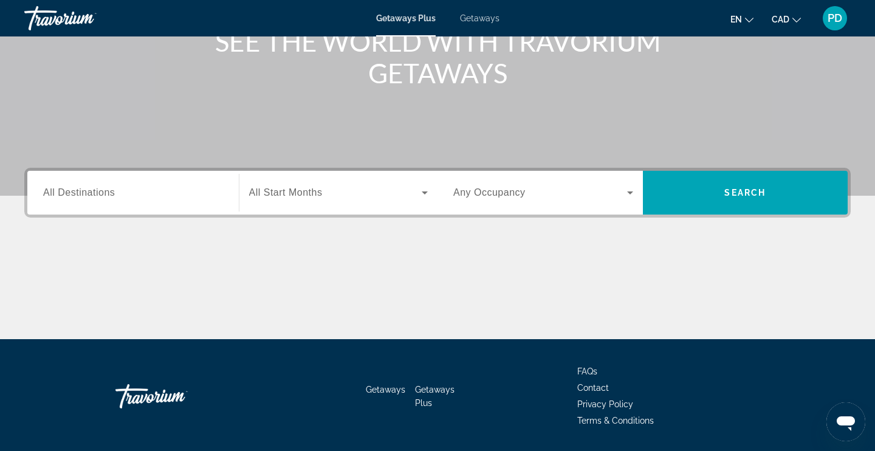
click at [143, 193] on input "Destination All Destinations" at bounding box center [133, 193] width 180 height 15
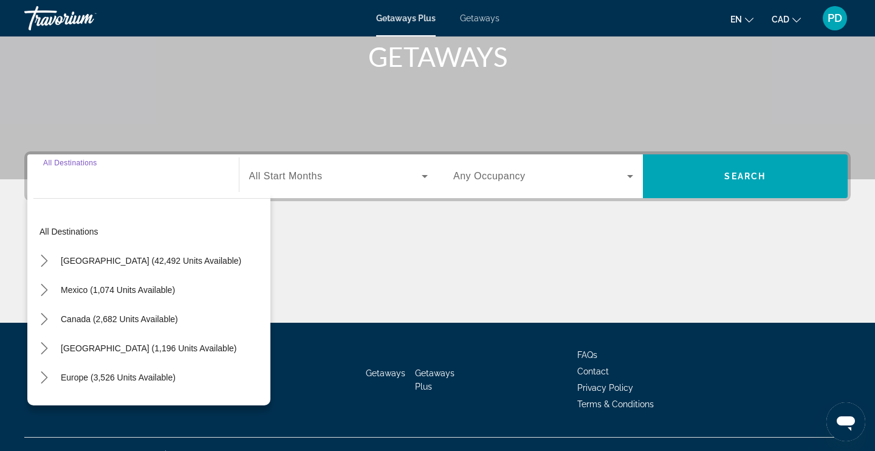
scroll to position [206, 0]
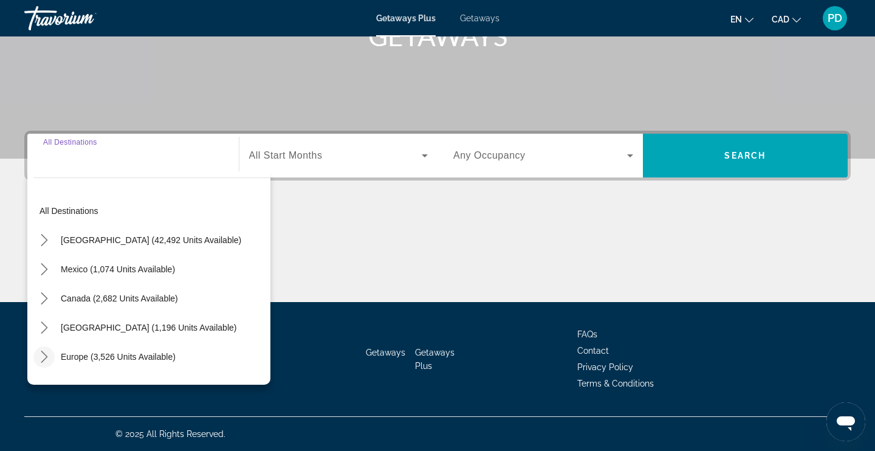
click at [46, 356] on icon "Toggle Europe (3,526 units available) submenu" at bounding box center [44, 357] width 12 height 12
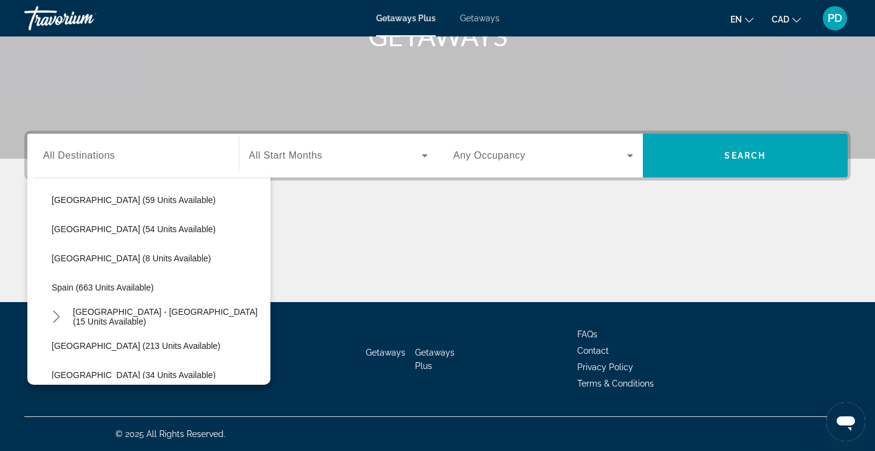
scroll to position [478, 0]
click at [55, 314] on icon "Toggle Spain - Canary Islands (15 units available) submenu" at bounding box center [56, 316] width 12 height 12
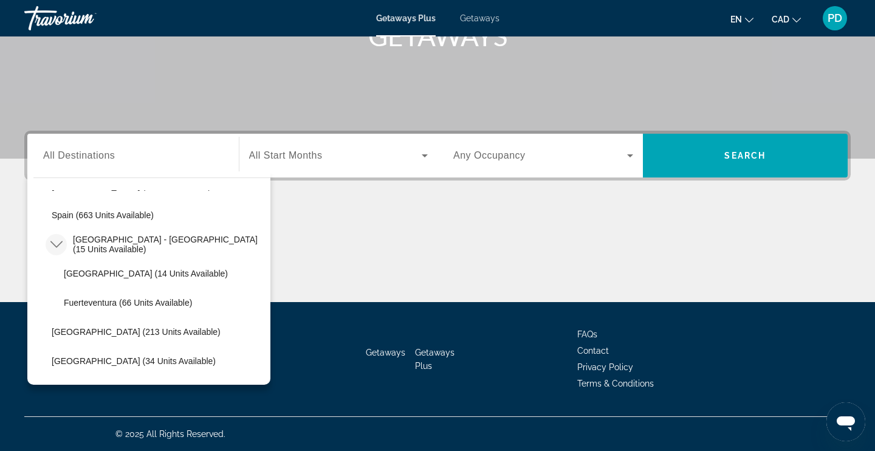
scroll to position [531, 0]
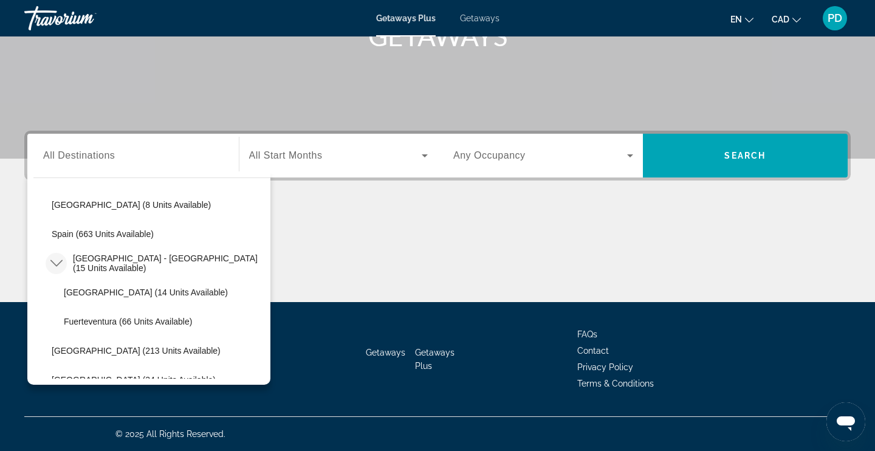
click at [57, 259] on icon "Toggle Spain - Canary Islands (15 units available) submenu" at bounding box center [56, 263] width 12 height 12
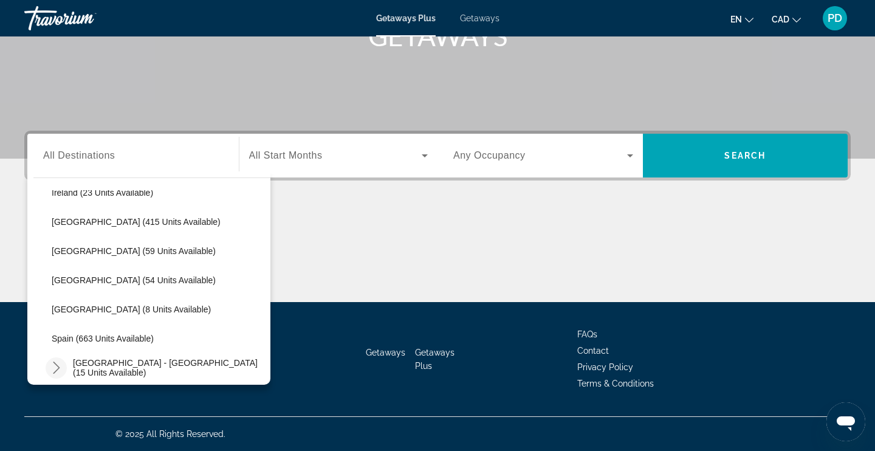
scroll to position [426, 0]
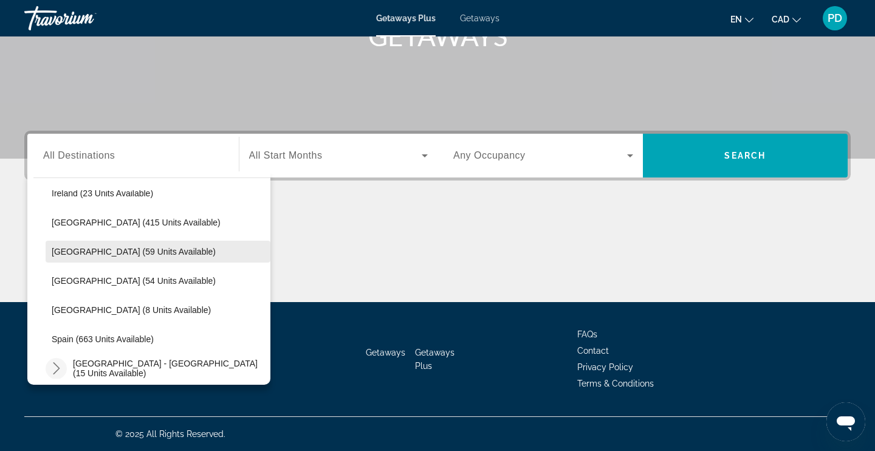
click at [80, 255] on span "Portugal (59 units available)" at bounding box center [134, 252] width 164 height 10
type input "**********"
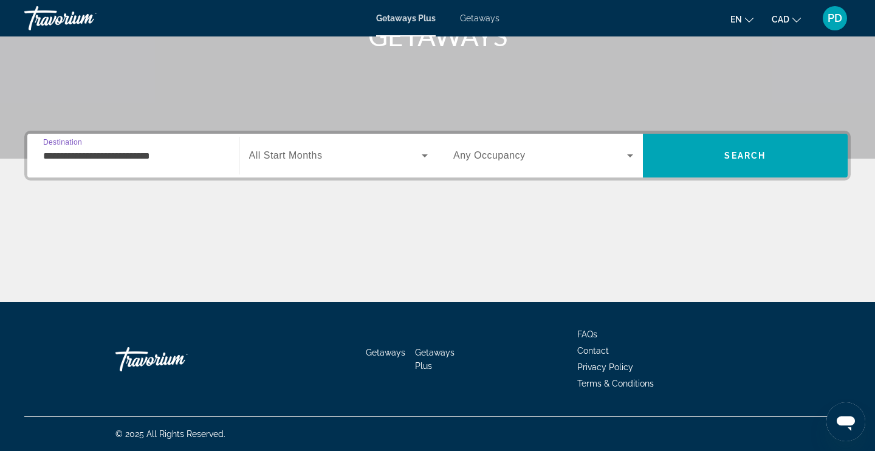
click at [323, 153] on span "All Start Months" at bounding box center [286, 155] width 74 height 10
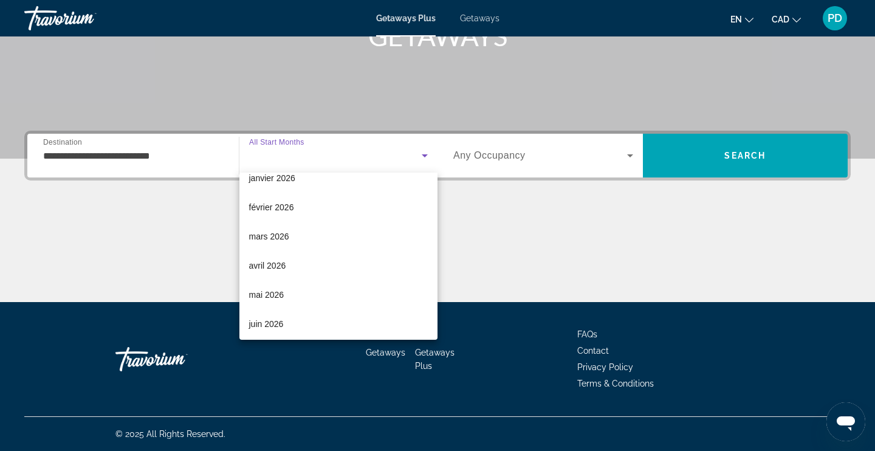
scroll to position [182, 0]
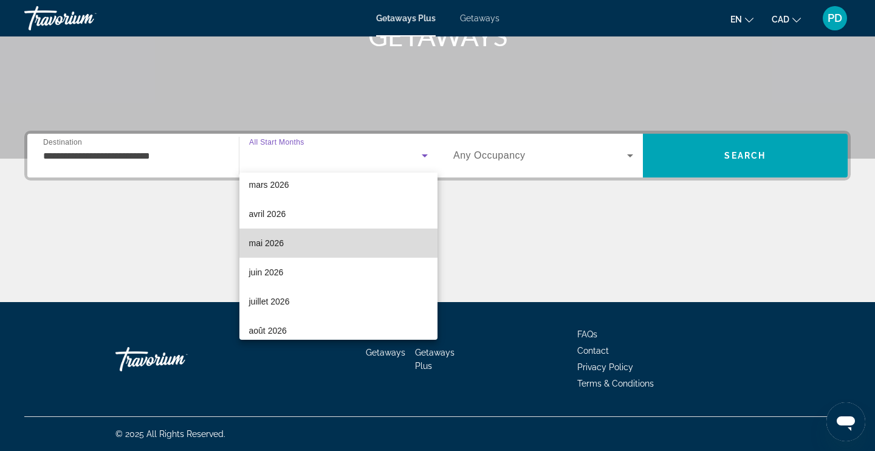
click at [270, 247] on span "mai 2026" at bounding box center [266, 243] width 35 height 15
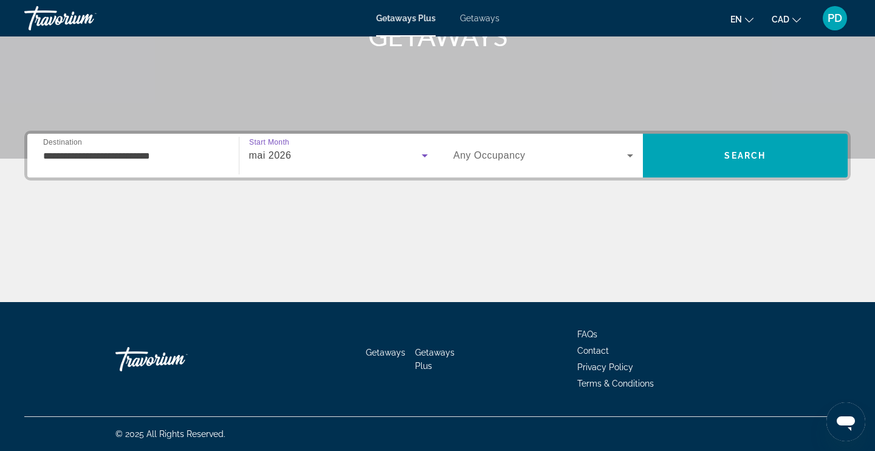
click at [545, 156] on span "Search widget" at bounding box center [540, 155] width 174 height 15
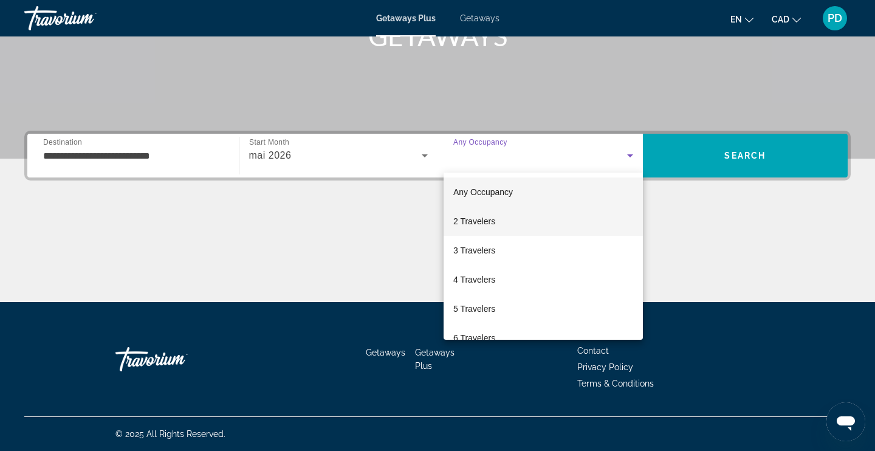
click at [470, 221] on span "2 Travelers" at bounding box center [474, 221] width 42 height 15
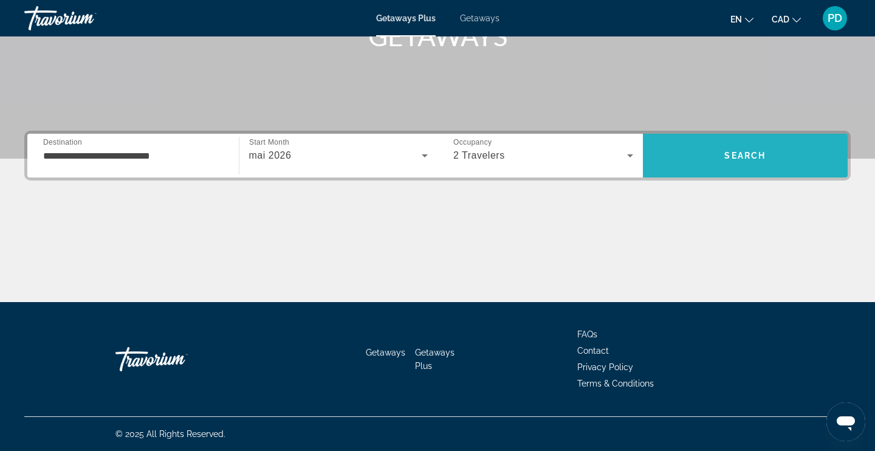
click at [763, 157] on span "Search" at bounding box center [744, 156] width 41 height 10
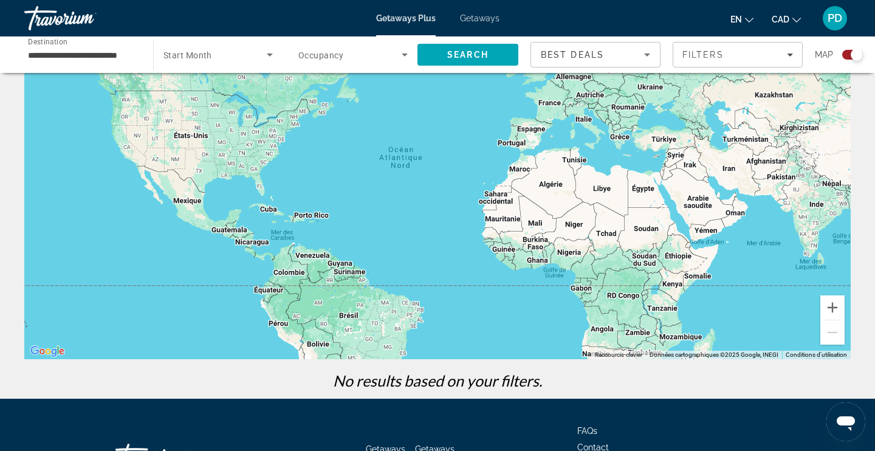
scroll to position [21, 0]
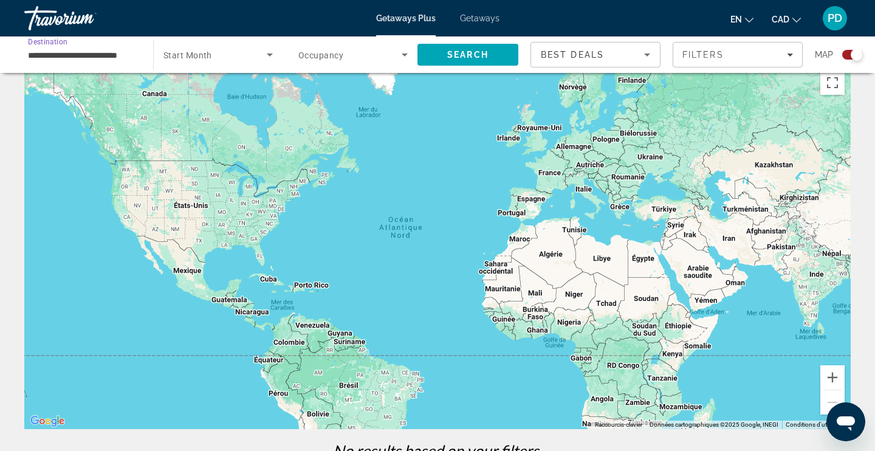
click at [106, 49] on input "**********" at bounding box center [82, 55] width 109 height 15
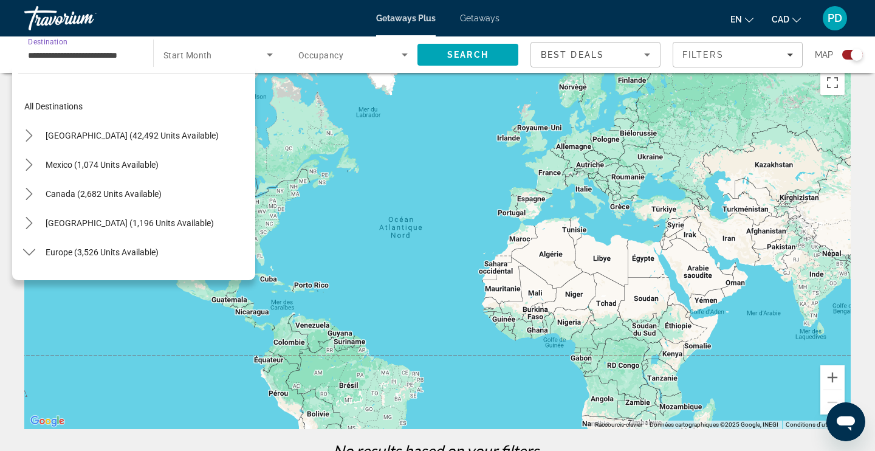
scroll to position [393, 0]
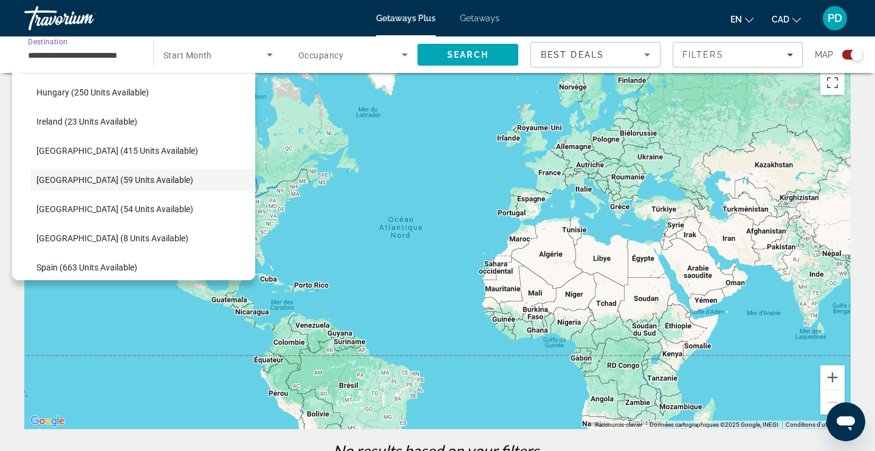
click at [235, 59] on span "Search widget" at bounding box center [214, 54] width 103 height 15
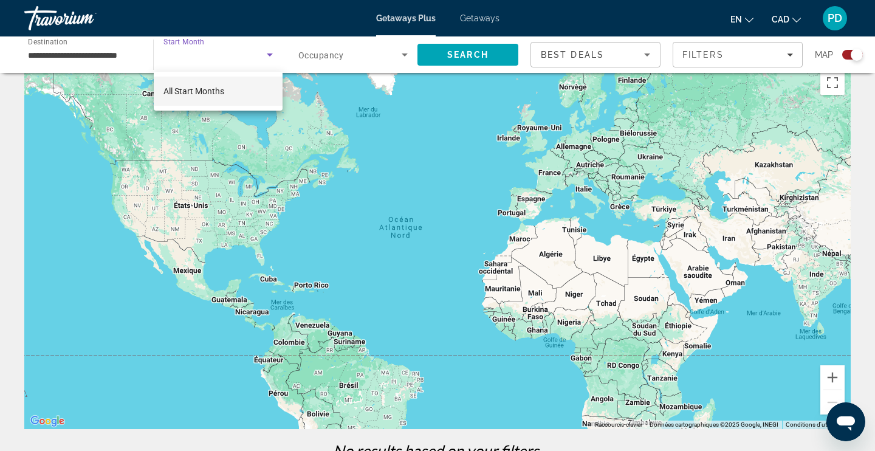
click at [91, 52] on div at bounding box center [437, 225] width 875 height 451
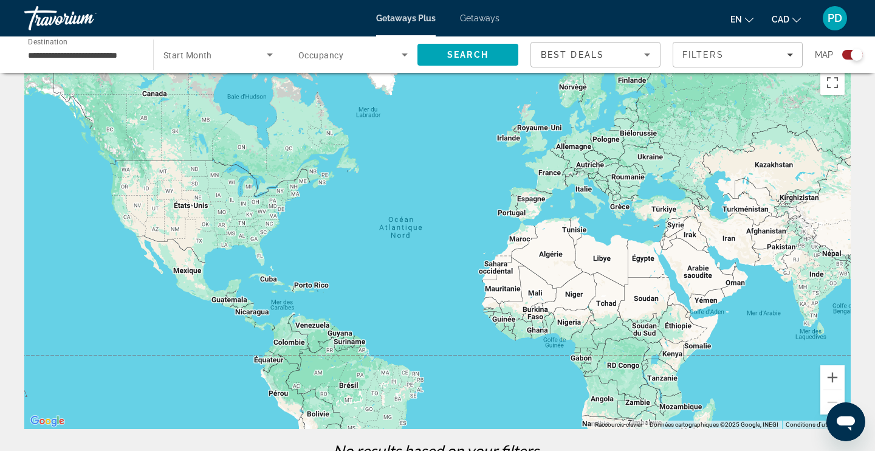
click at [80, 52] on input "**********" at bounding box center [82, 55] width 109 height 15
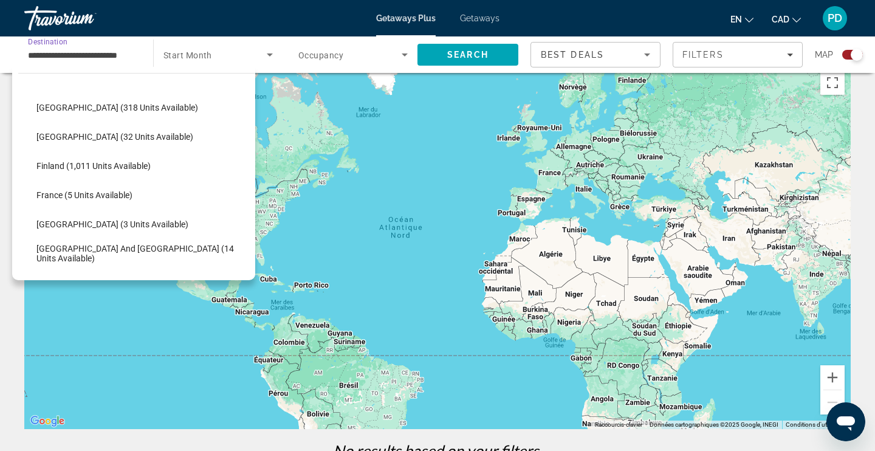
scroll to position [0, 0]
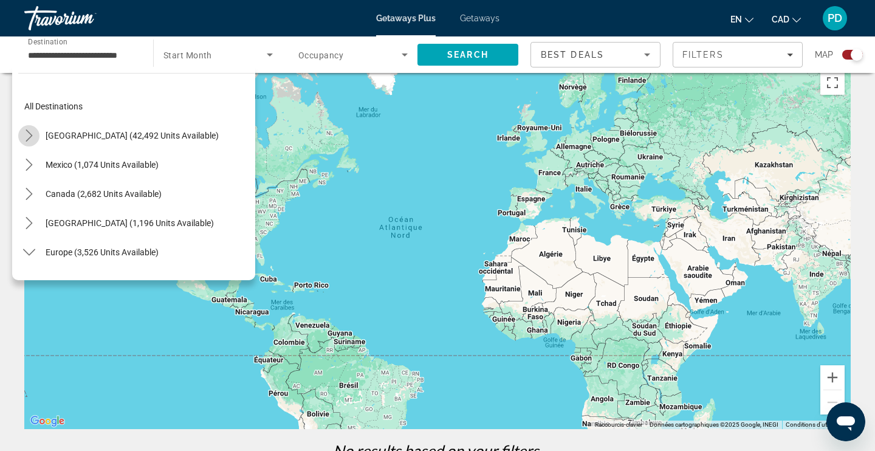
click at [29, 131] on icon "Toggle United States (42,492 units available) submenu" at bounding box center [29, 135] width 12 height 12
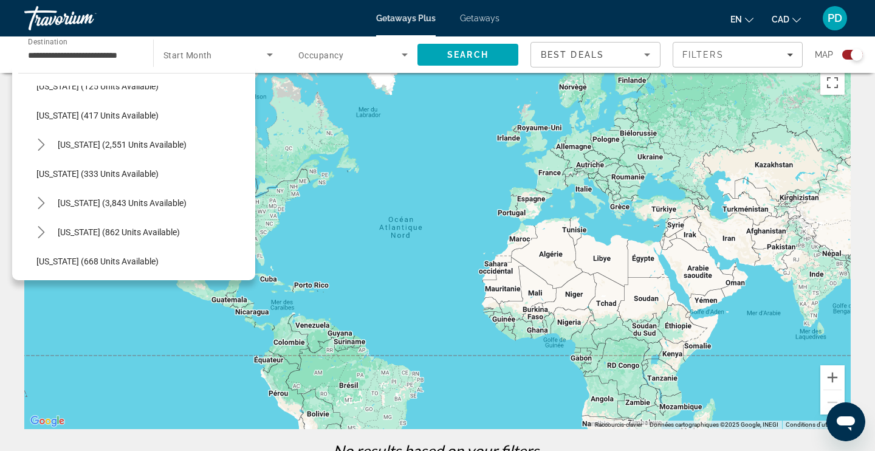
scroll to position [618, 0]
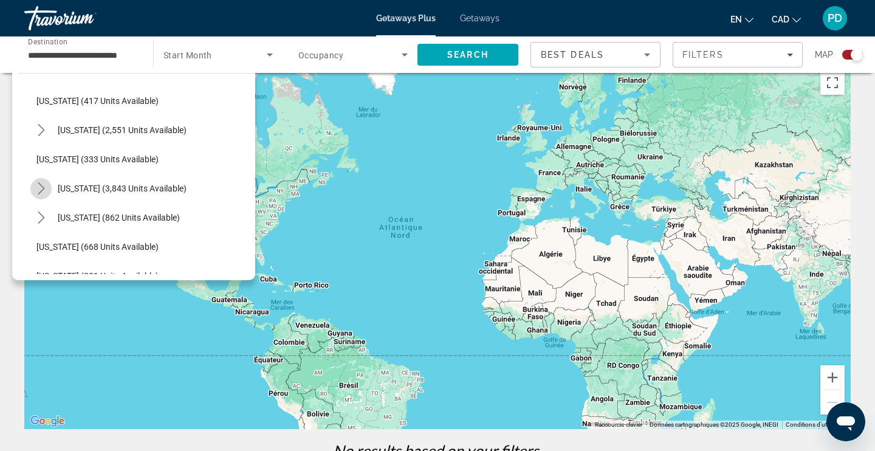
click at [40, 190] on icon "Toggle Nevada (3,843 units available) submenu" at bounding box center [41, 188] width 12 height 12
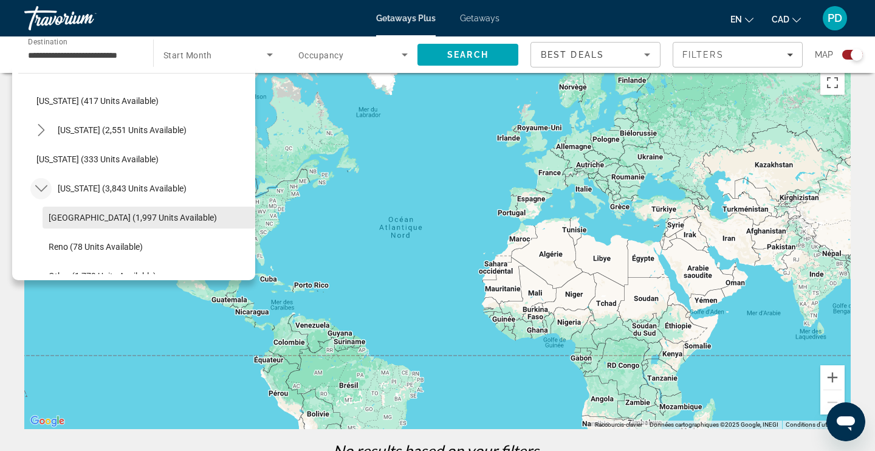
click at [66, 212] on span "Select destination: Las Vegas (1,997 units available)" at bounding box center [149, 217] width 213 height 29
type input "**********"
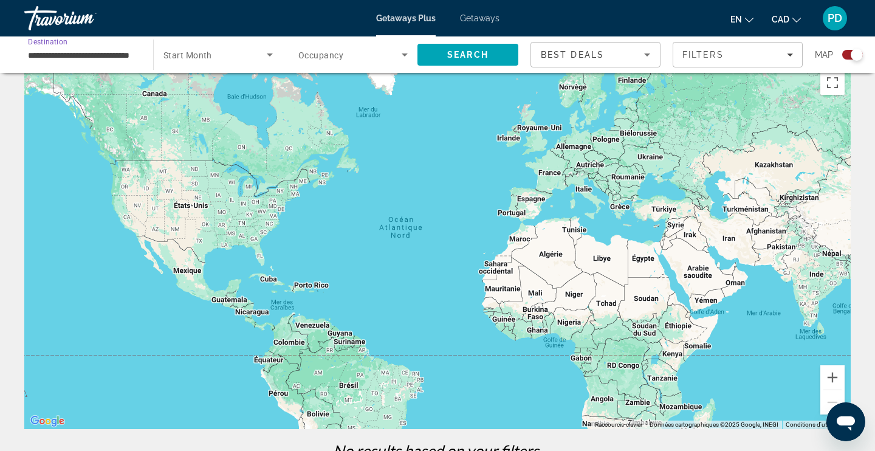
click at [221, 49] on span "Search widget" at bounding box center [214, 54] width 103 height 15
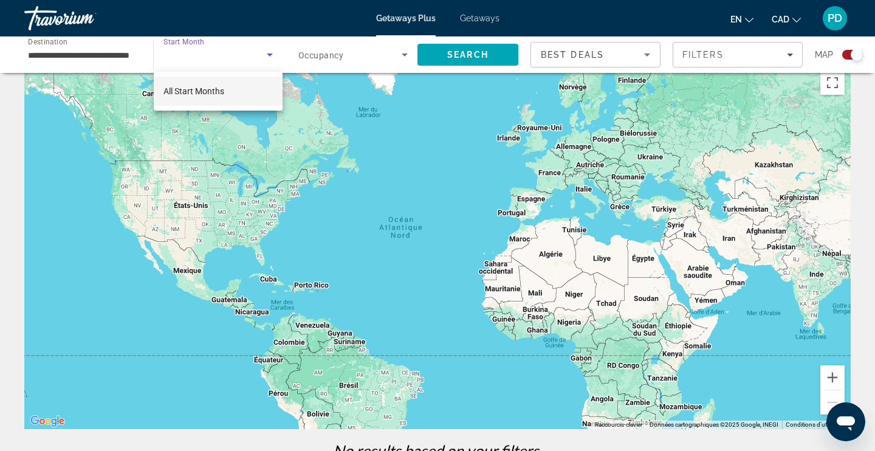
click at [264, 53] on div at bounding box center [437, 225] width 875 height 451
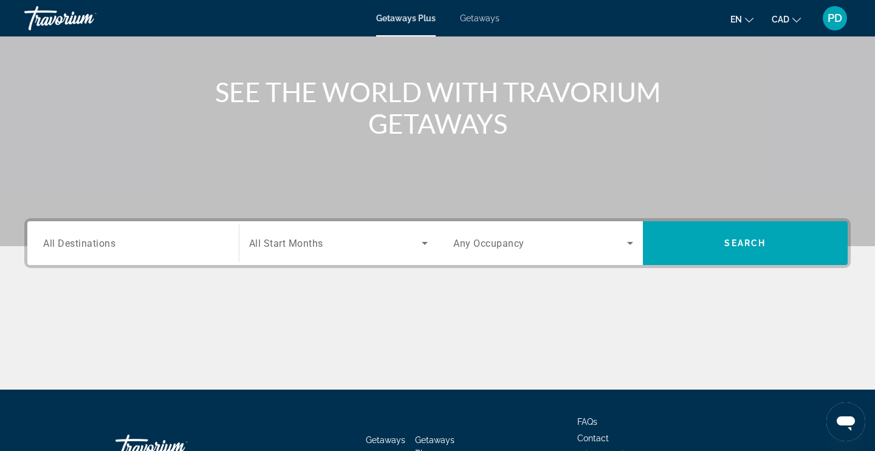
click at [55, 246] on span "All Destinations" at bounding box center [79, 243] width 72 height 12
click at [55, 246] on input "Destination All Destinations" at bounding box center [133, 243] width 180 height 15
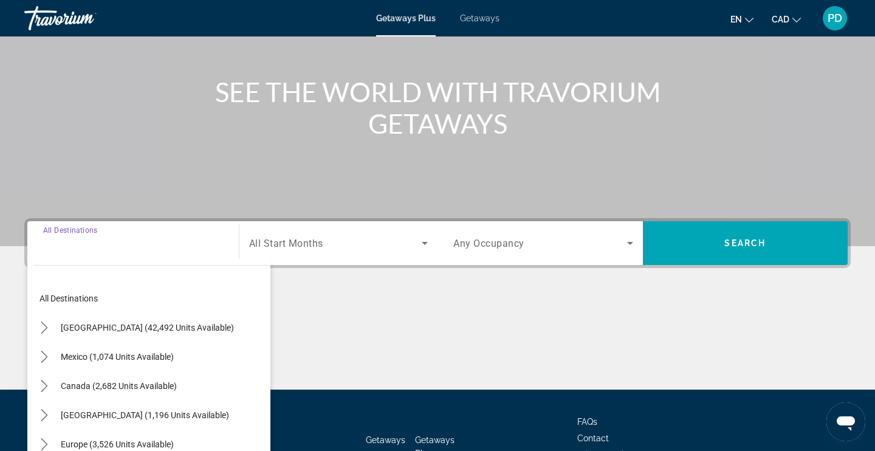
scroll to position [206, 0]
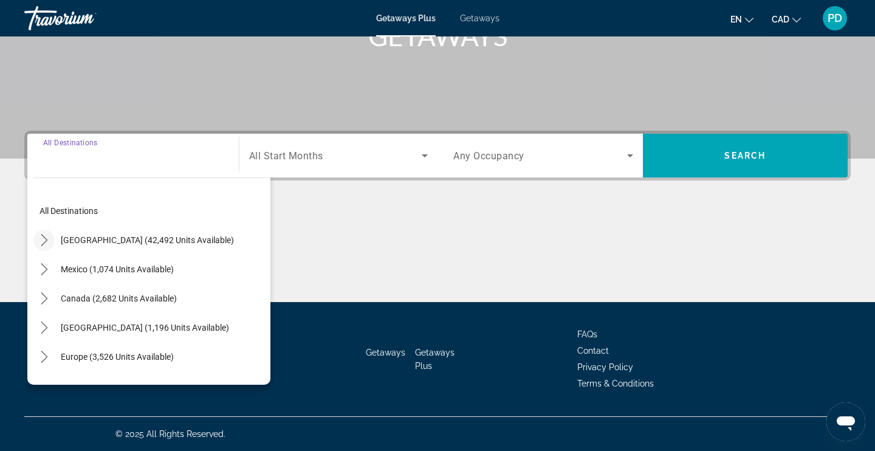
click at [43, 239] on icon "Toggle United States (42,492 units available) submenu" at bounding box center [44, 240] width 12 height 12
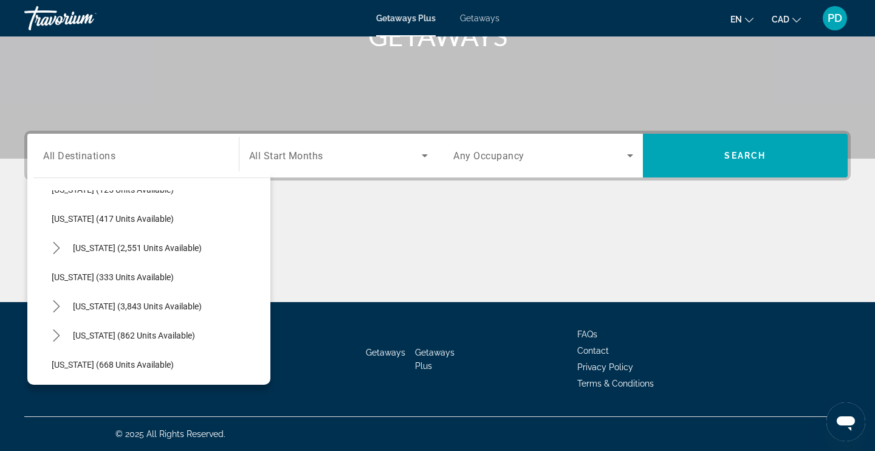
scroll to position [613, 0]
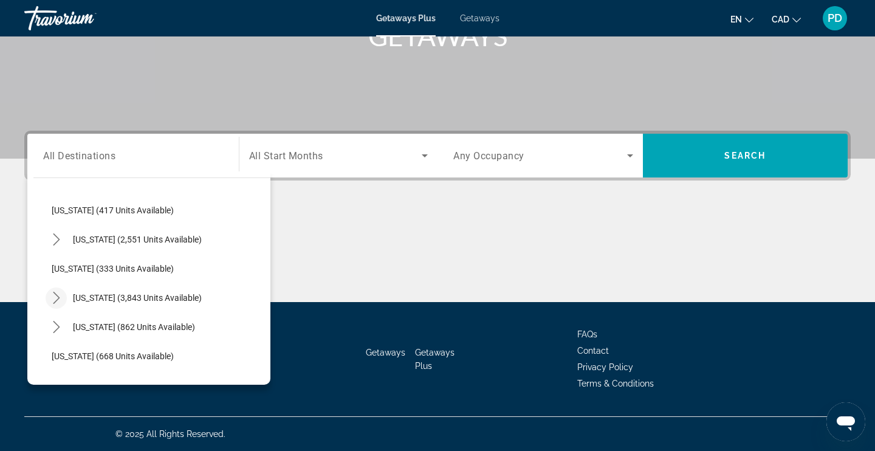
click at [58, 294] on icon "Toggle Nevada (3,843 units available) submenu" at bounding box center [56, 298] width 12 height 12
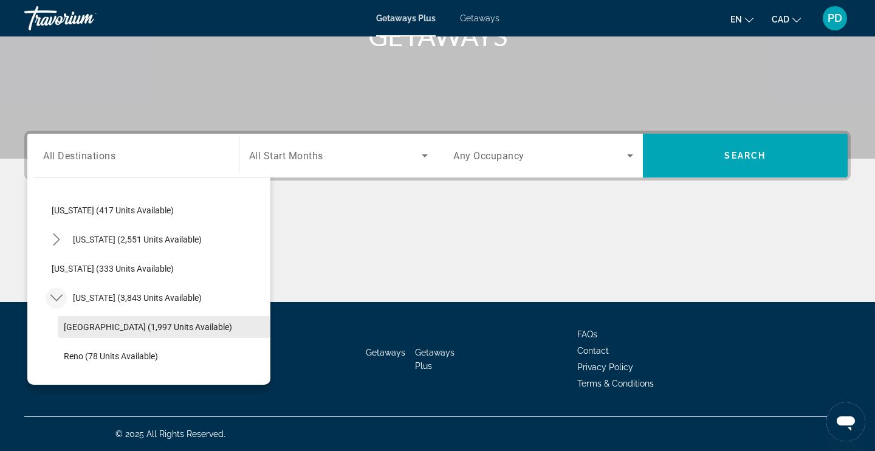
click at [79, 323] on span "Las Vegas (1,997 units available)" at bounding box center [148, 327] width 168 height 10
type input "**********"
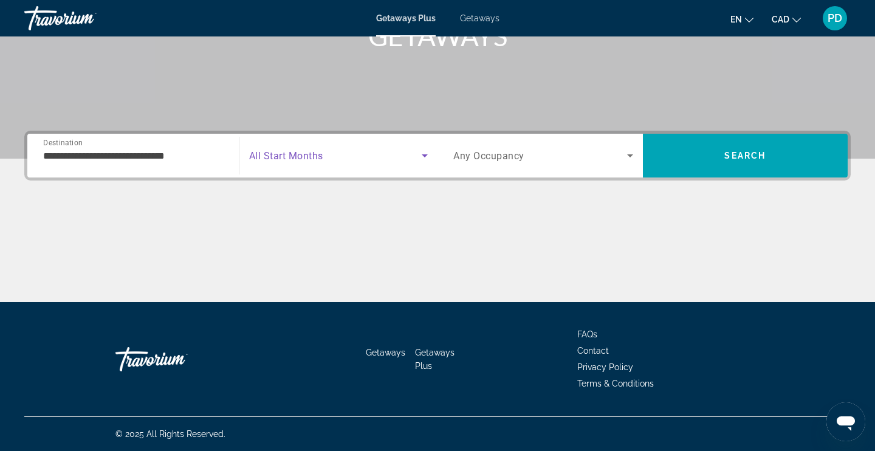
click at [332, 156] on span "Search widget" at bounding box center [335, 155] width 173 height 15
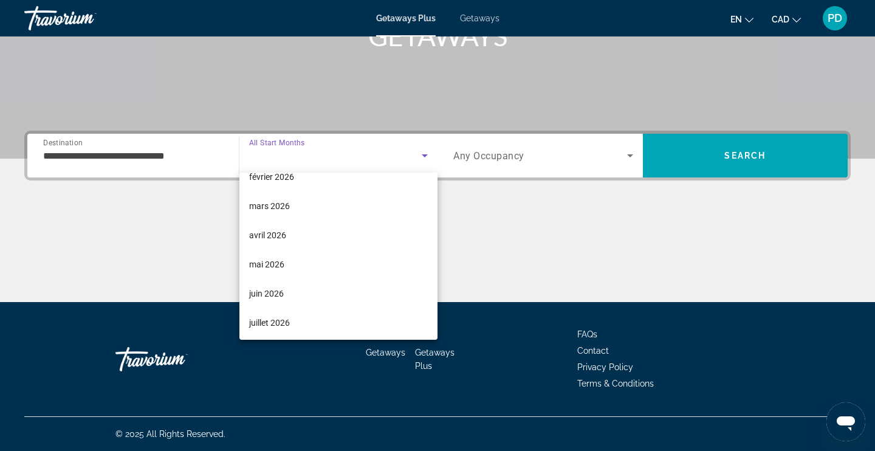
scroll to position [162, 0]
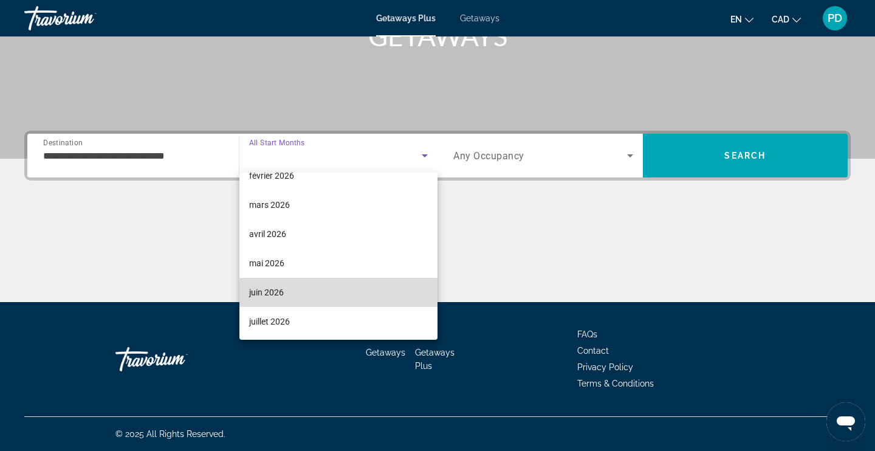
click at [258, 294] on span "juin 2026" at bounding box center [266, 292] width 35 height 15
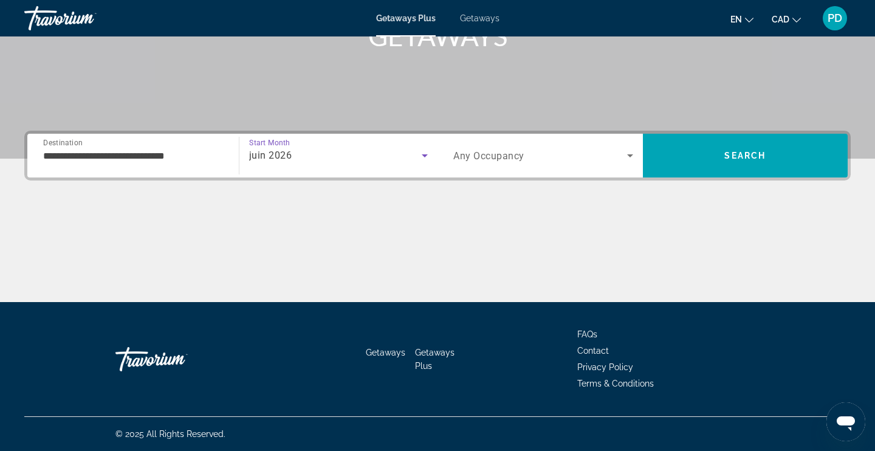
click at [542, 160] on span "Search widget" at bounding box center [540, 155] width 174 height 15
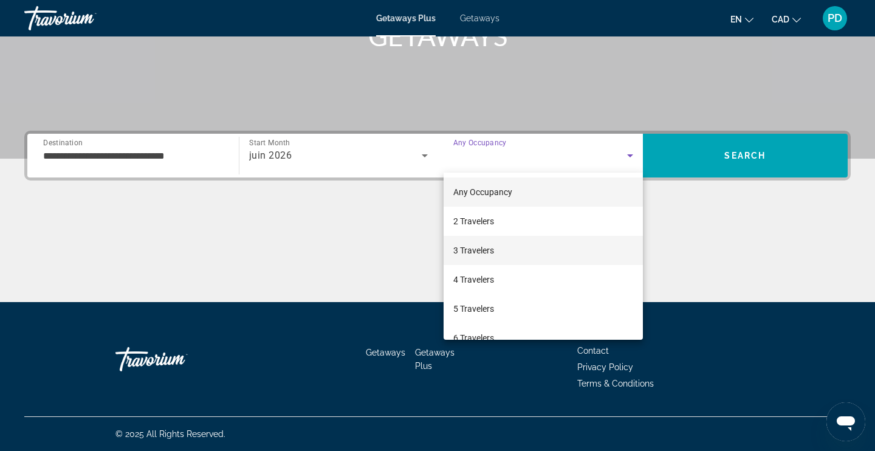
click at [479, 250] on span "3 Travelers" at bounding box center [473, 250] width 41 height 15
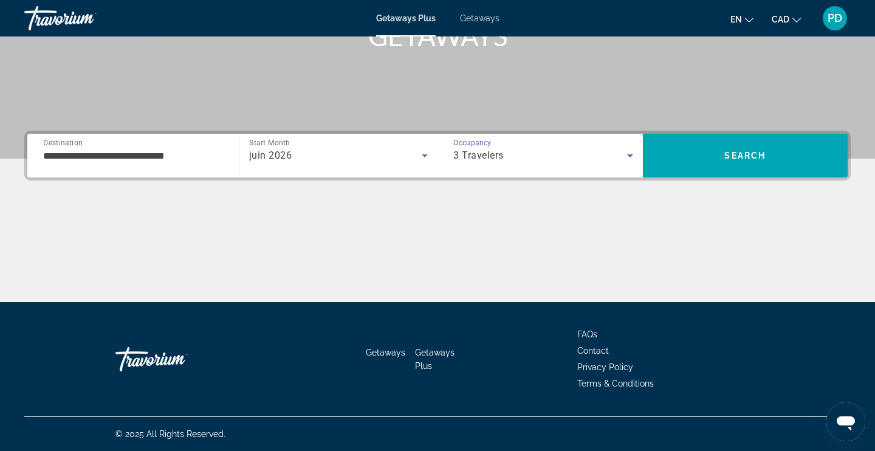
click at [517, 149] on div "3 Travelers" at bounding box center [540, 155] width 174 height 15
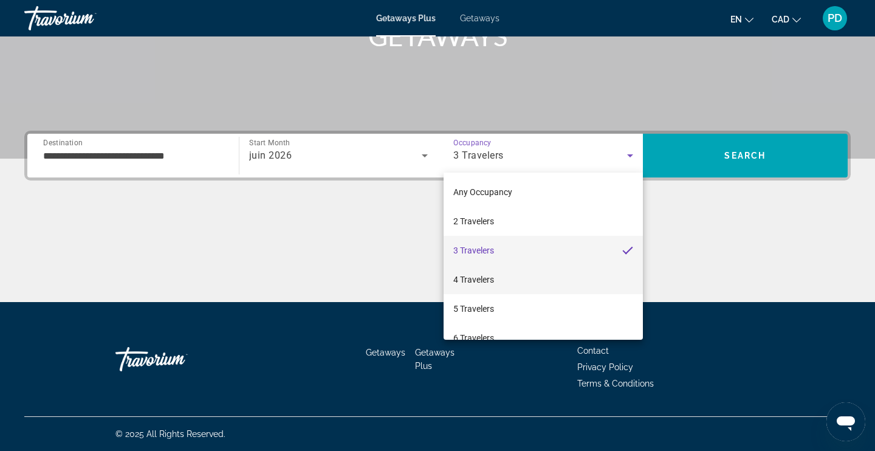
click at [476, 274] on span "4 Travelers" at bounding box center [473, 279] width 41 height 15
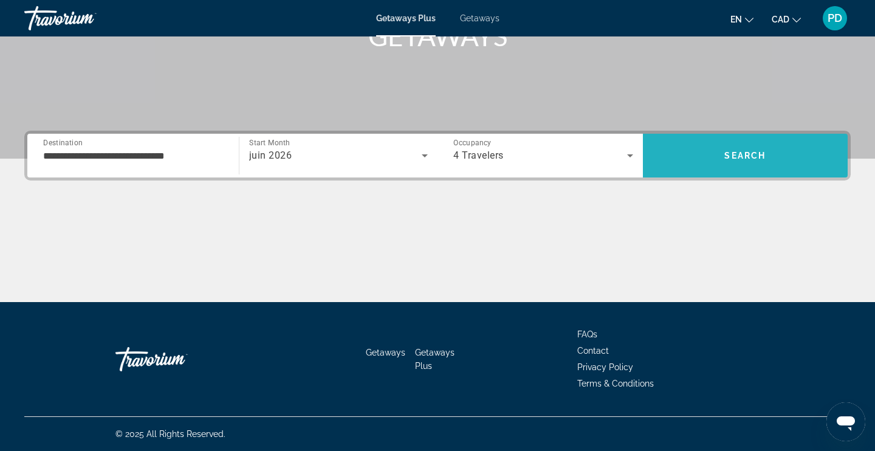
click at [748, 163] on span "Search" at bounding box center [745, 155] width 205 height 29
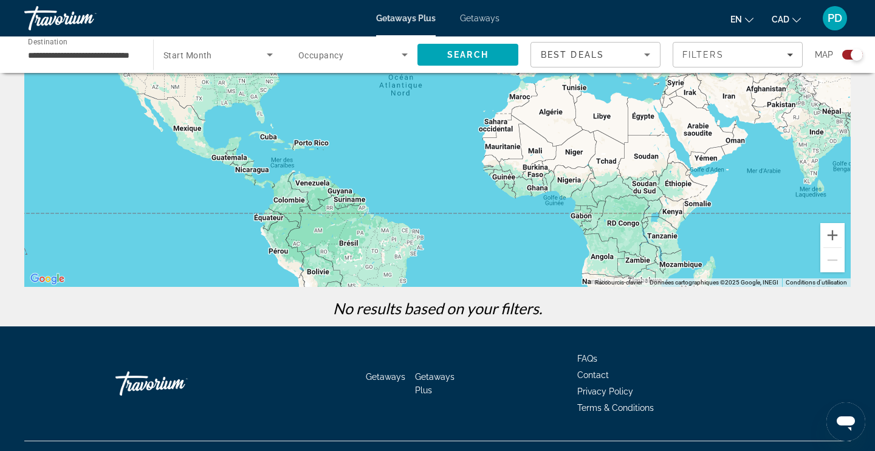
scroll to position [187, 0]
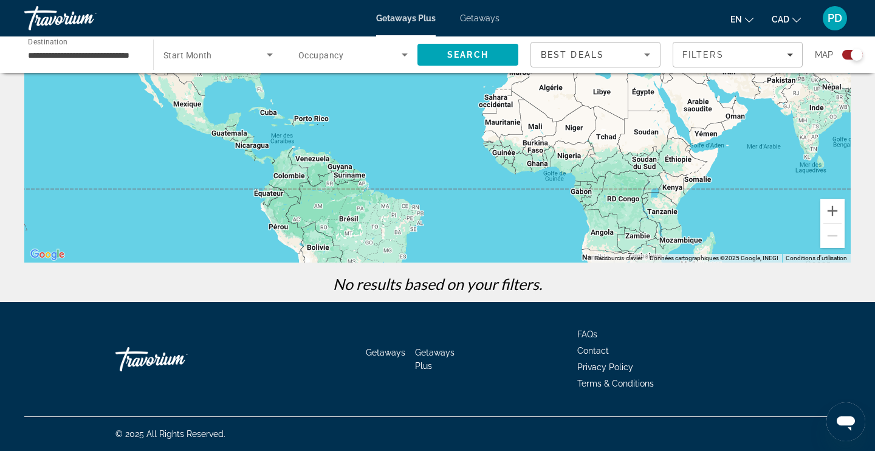
click at [396, 298] on div "No results based on your filters." at bounding box center [437, 288] width 839 height 27
drag, startPoint x: 339, startPoint y: 283, endPoint x: 531, endPoint y: 286, distance: 192.7
click at [534, 289] on p "No results based on your filters." at bounding box center [437, 284] width 839 height 18
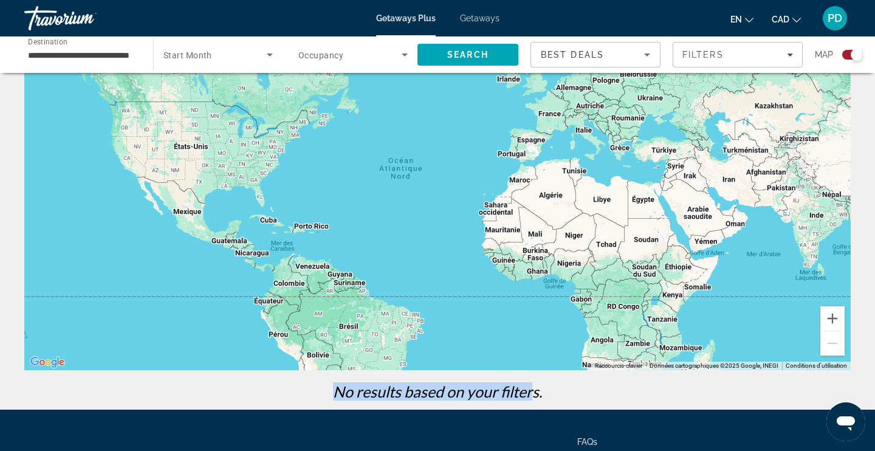
scroll to position [0, 0]
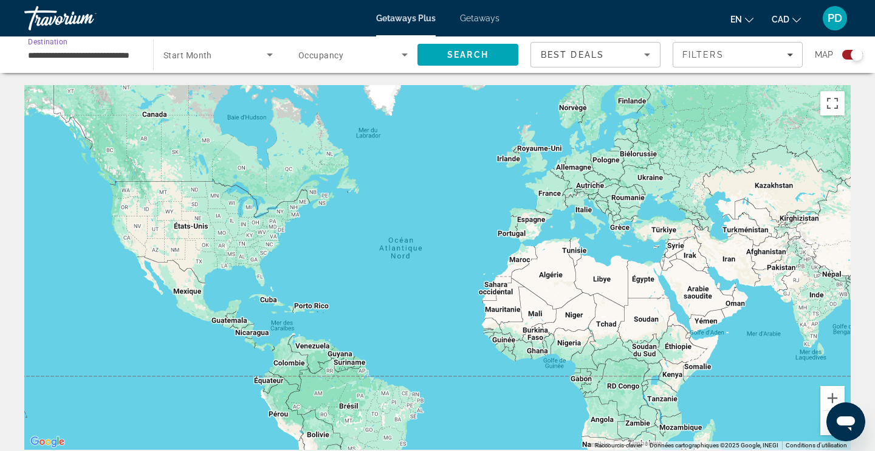
click at [126, 56] on input "**********" at bounding box center [82, 55] width 109 height 15
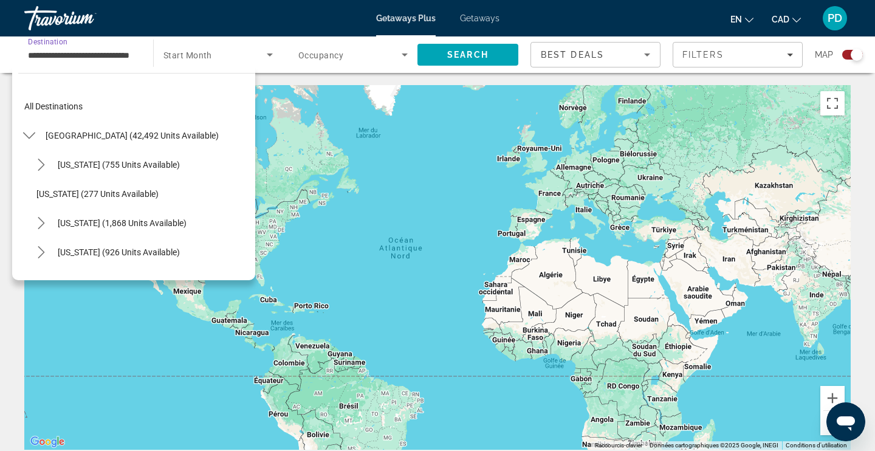
scroll to position [656, 0]
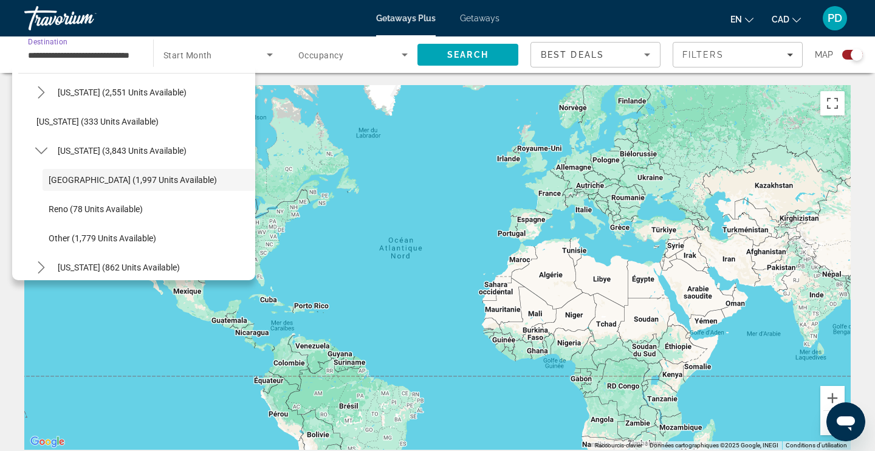
click at [19, 340] on div "← Déplacer vers la gauche → Déplacer vers la droite ↑ Déplacer vers le haut ↓ D…" at bounding box center [437, 287] width 875 height 404
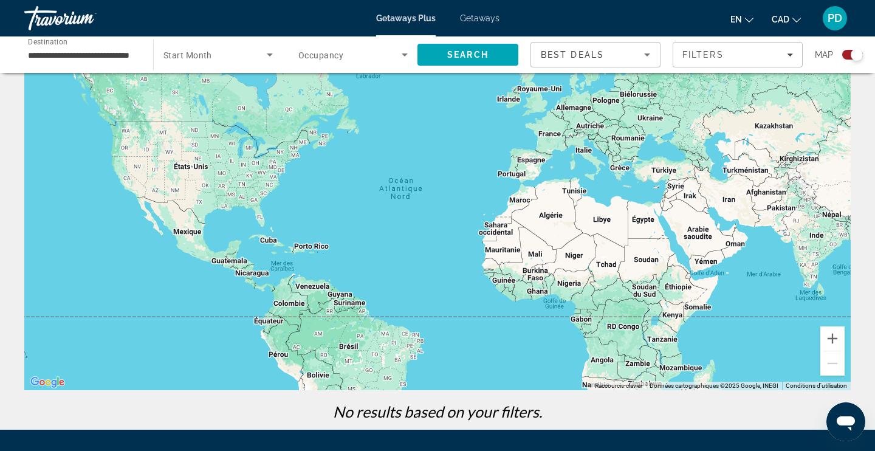
scroll to position [44, 0]
